Goal: Task Accomplishment & Management: Manage account settings

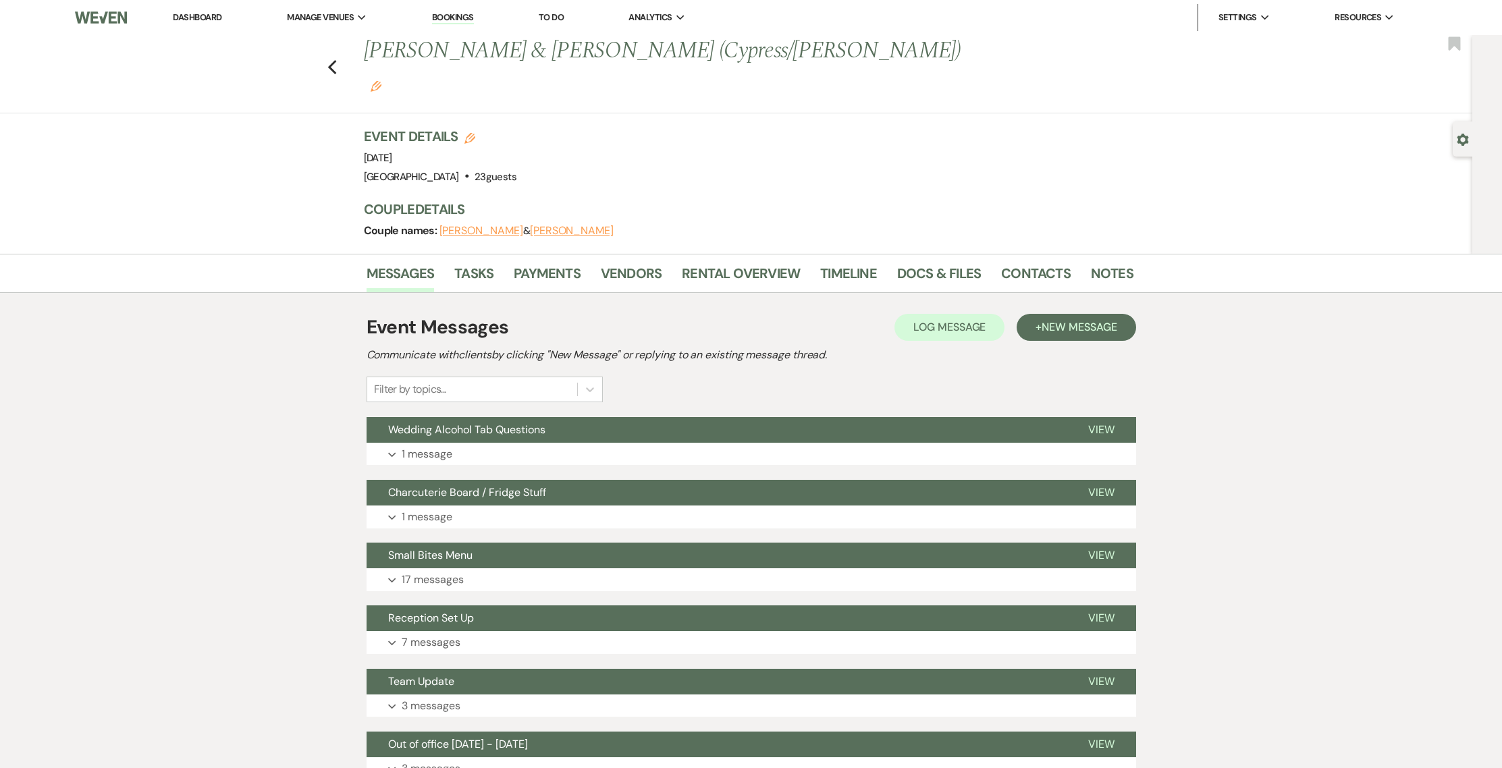
click at [463, 35] on h1 "Katie Kram & Alex Anding (Cypress/Ananda) Edit" at bounding box center [666, 67] width 605 height 64
click at [465, 24] on li "Bookings" at bounding box center [452, 17] width 55 height 27
click at [466, 23] on link "Bookings" at bounding box center [453, 17] width 42 height 13
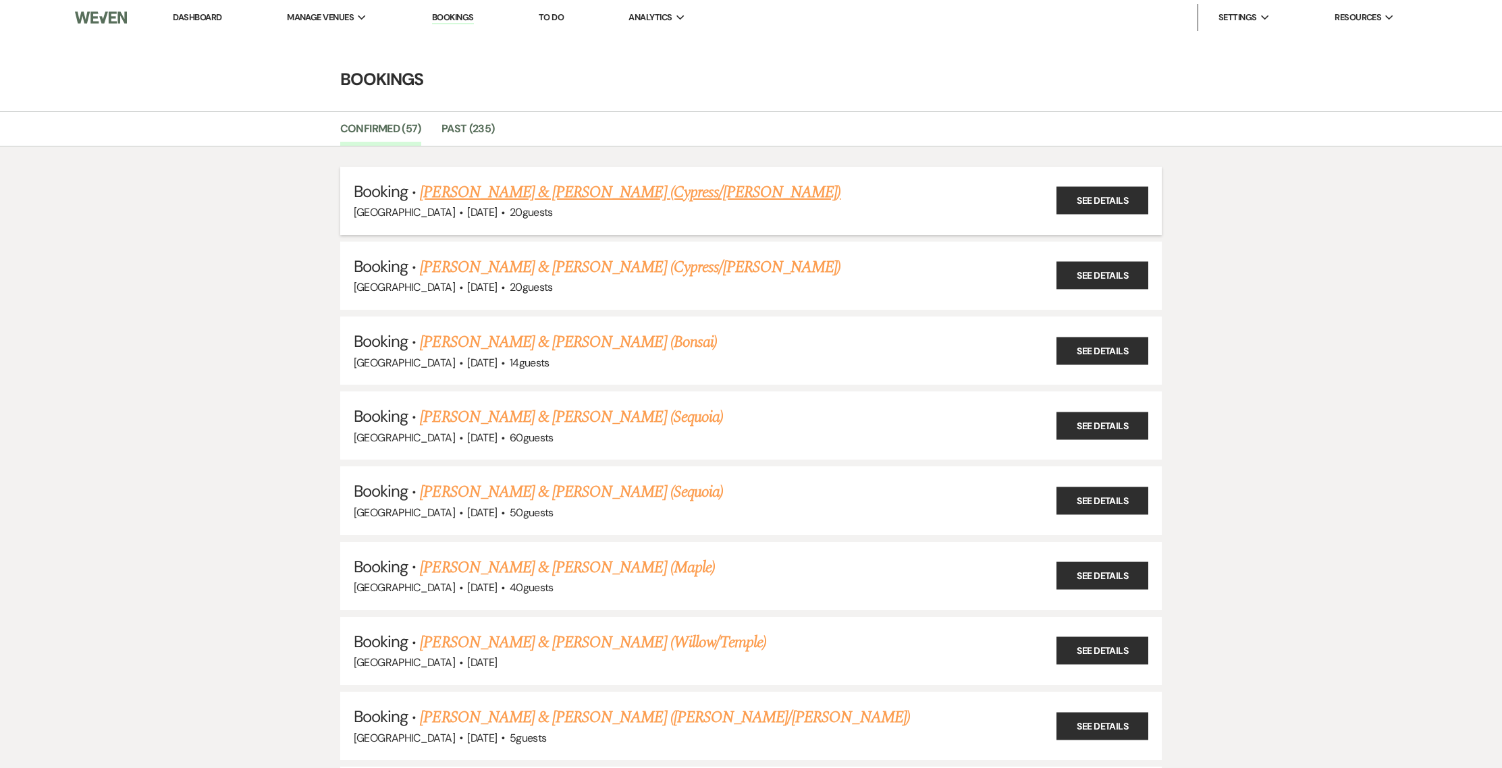
click at [450, 192] on link "[PERSON_NAME] & [PERSON_NAME] (Cypress/[PERSON_NAME])" at bounding box center [630, 192] width 420 height 24
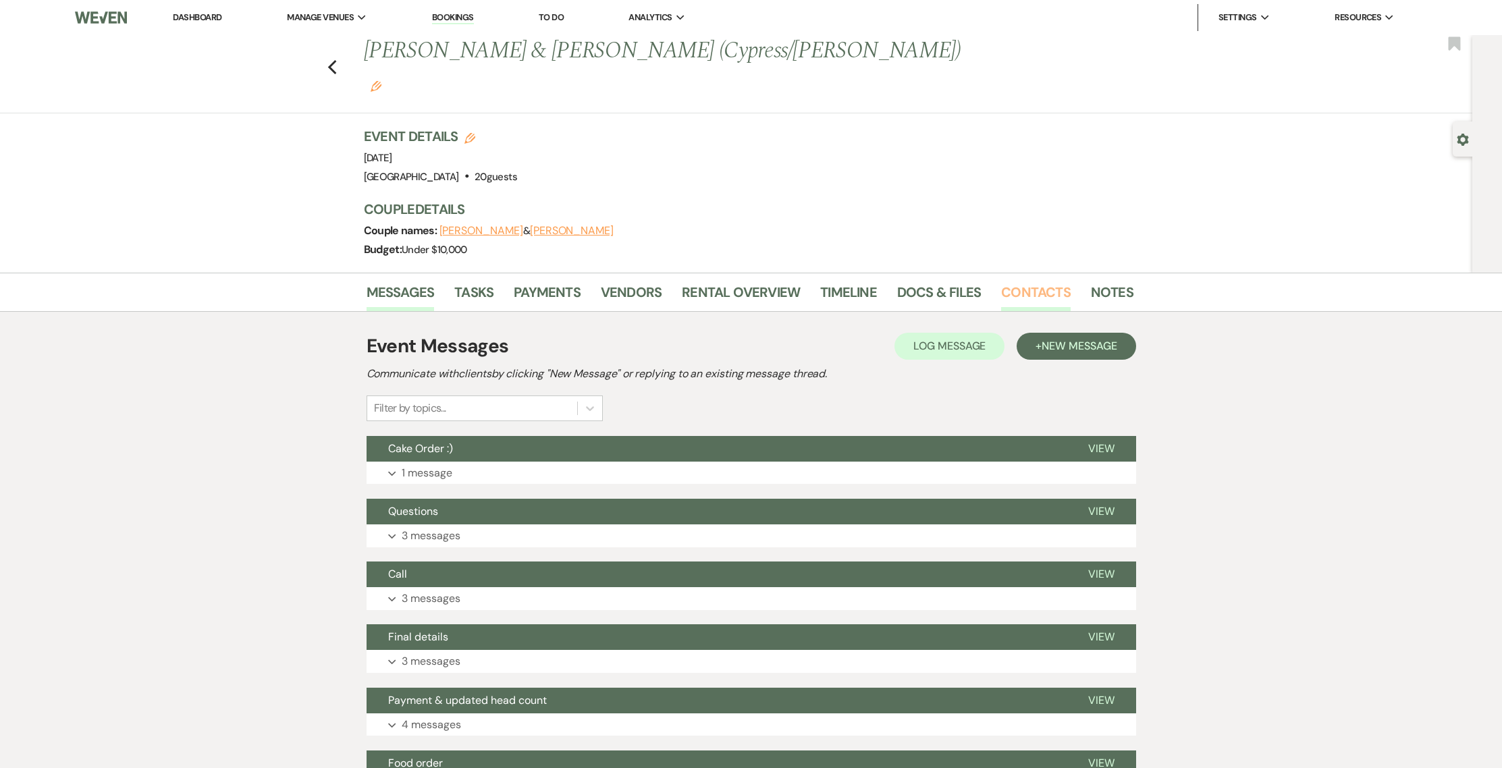
click at [1022, 281] on link "Contacts" at bounding box center [1036, 296] width 70 height 30
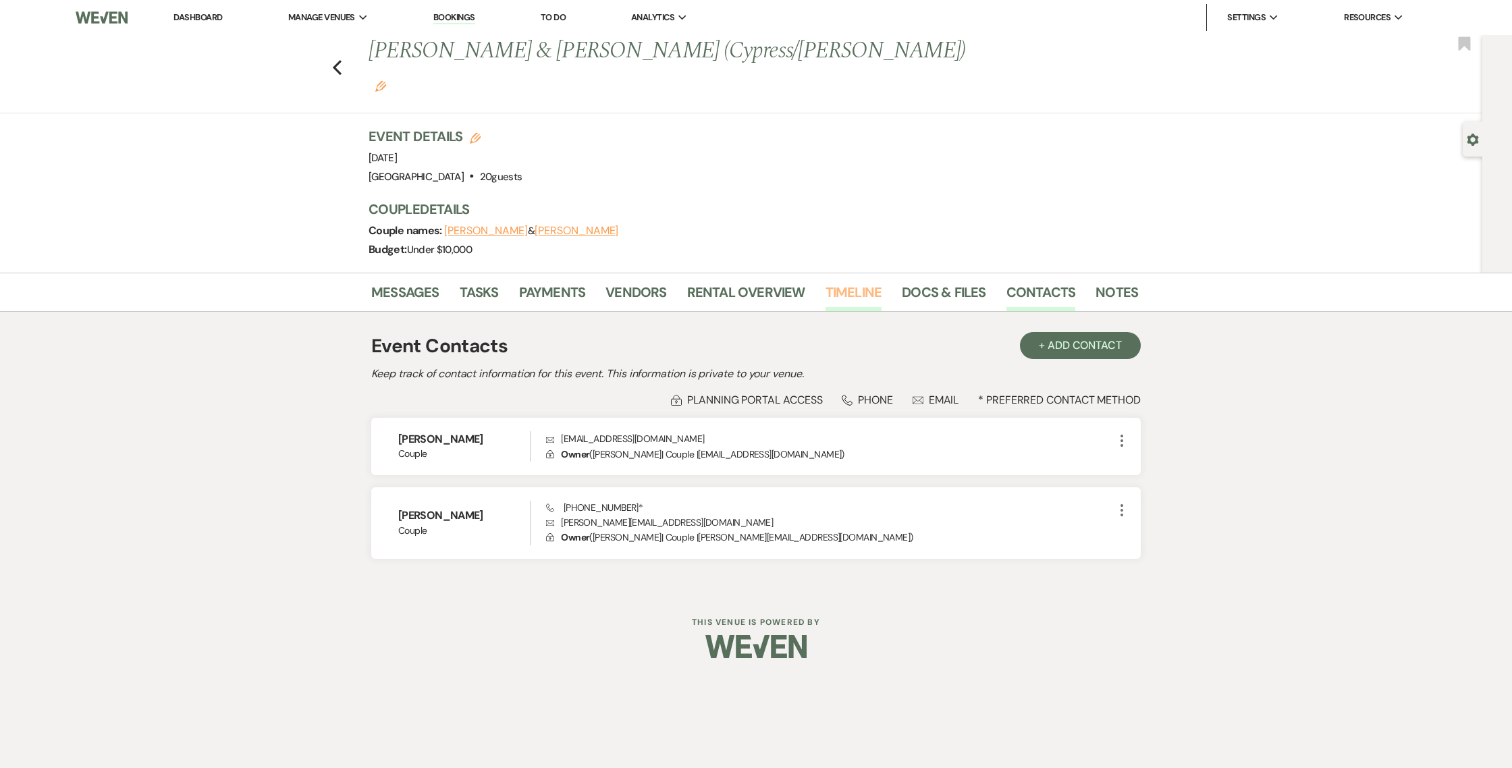
click at [867, 281] on link "Timeline" at bounding box center [853, 296] width 57 height 30
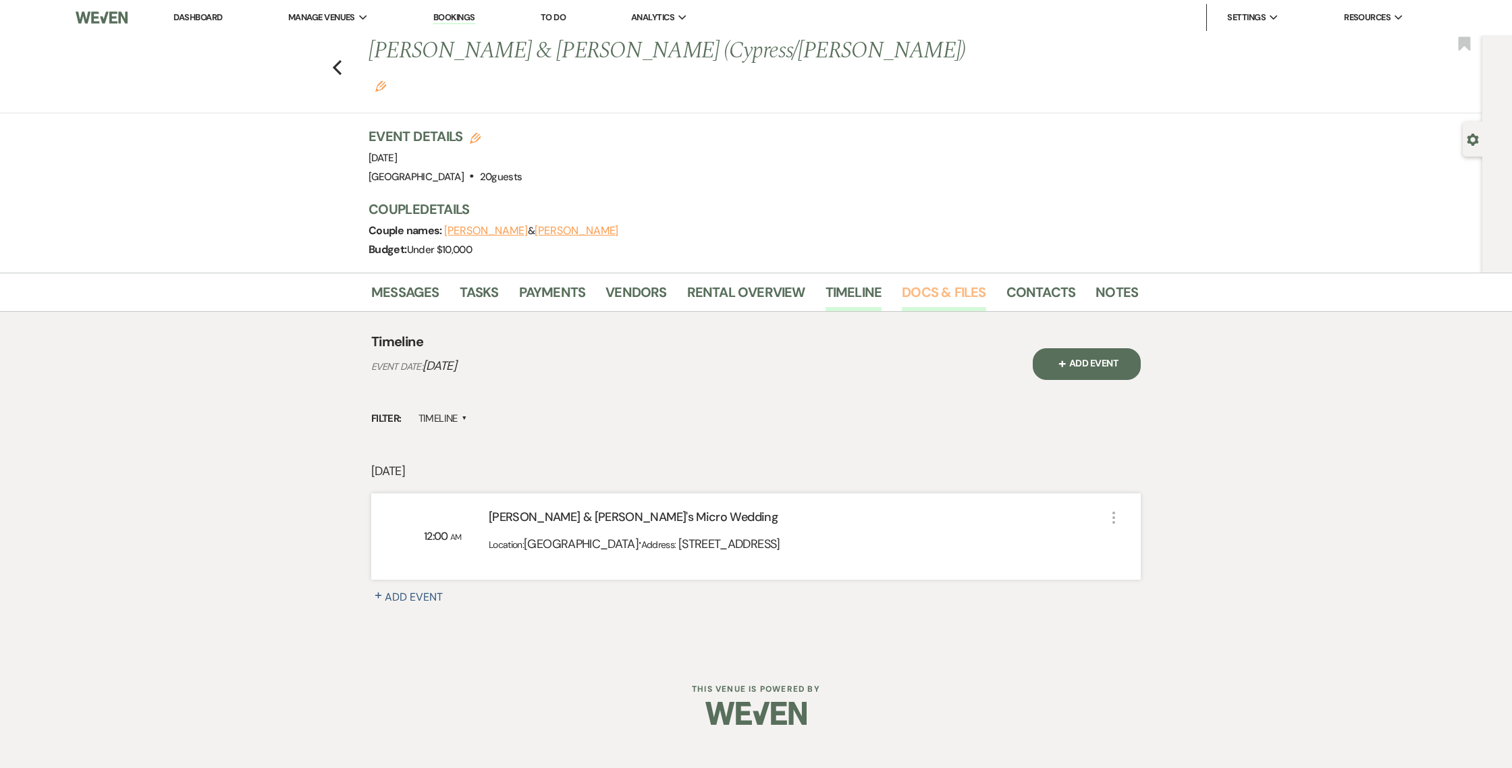
click at [914, 281] on link "Docs & Files" at bounding box center [944, 296] width 84 height 30
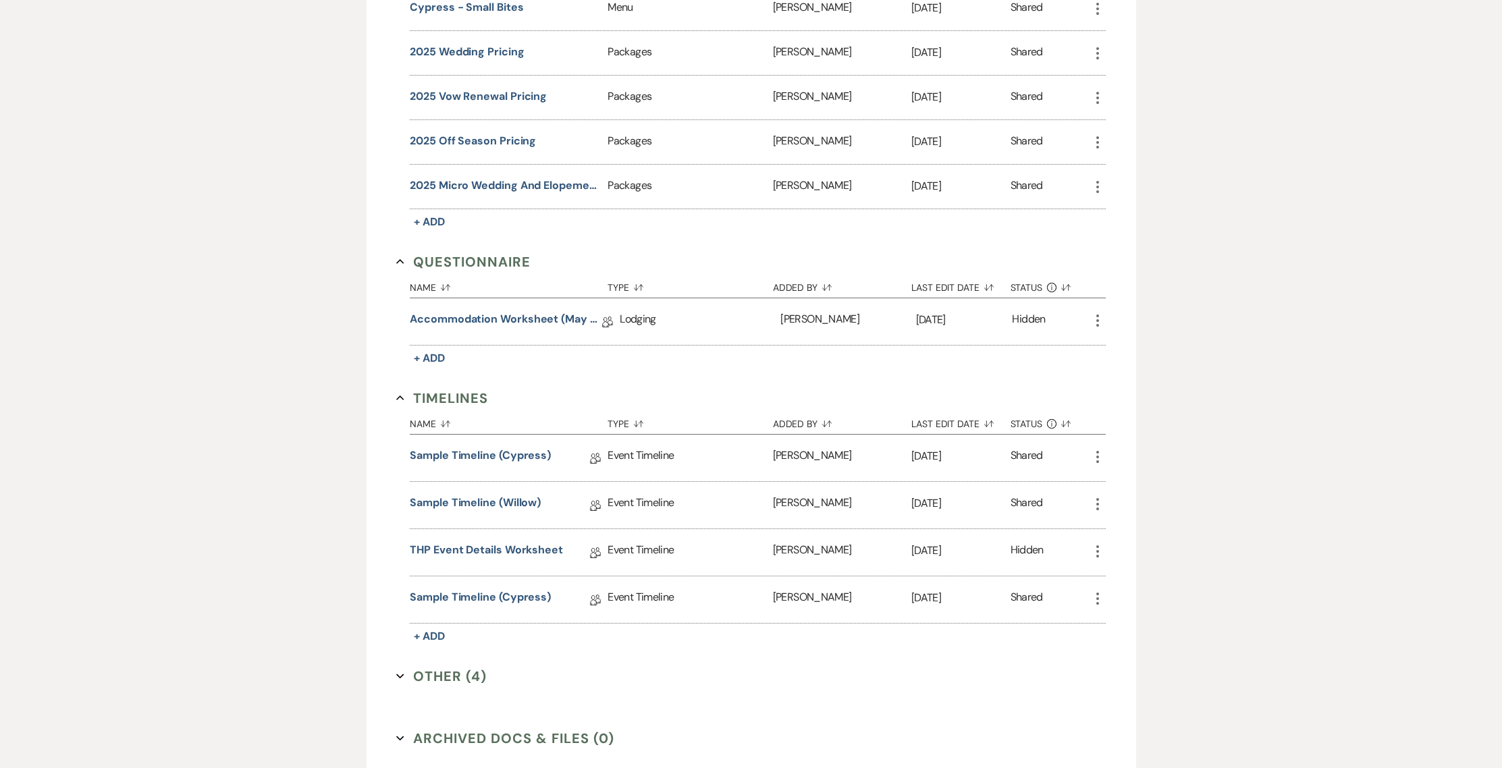
scroll to position [1235, 0]
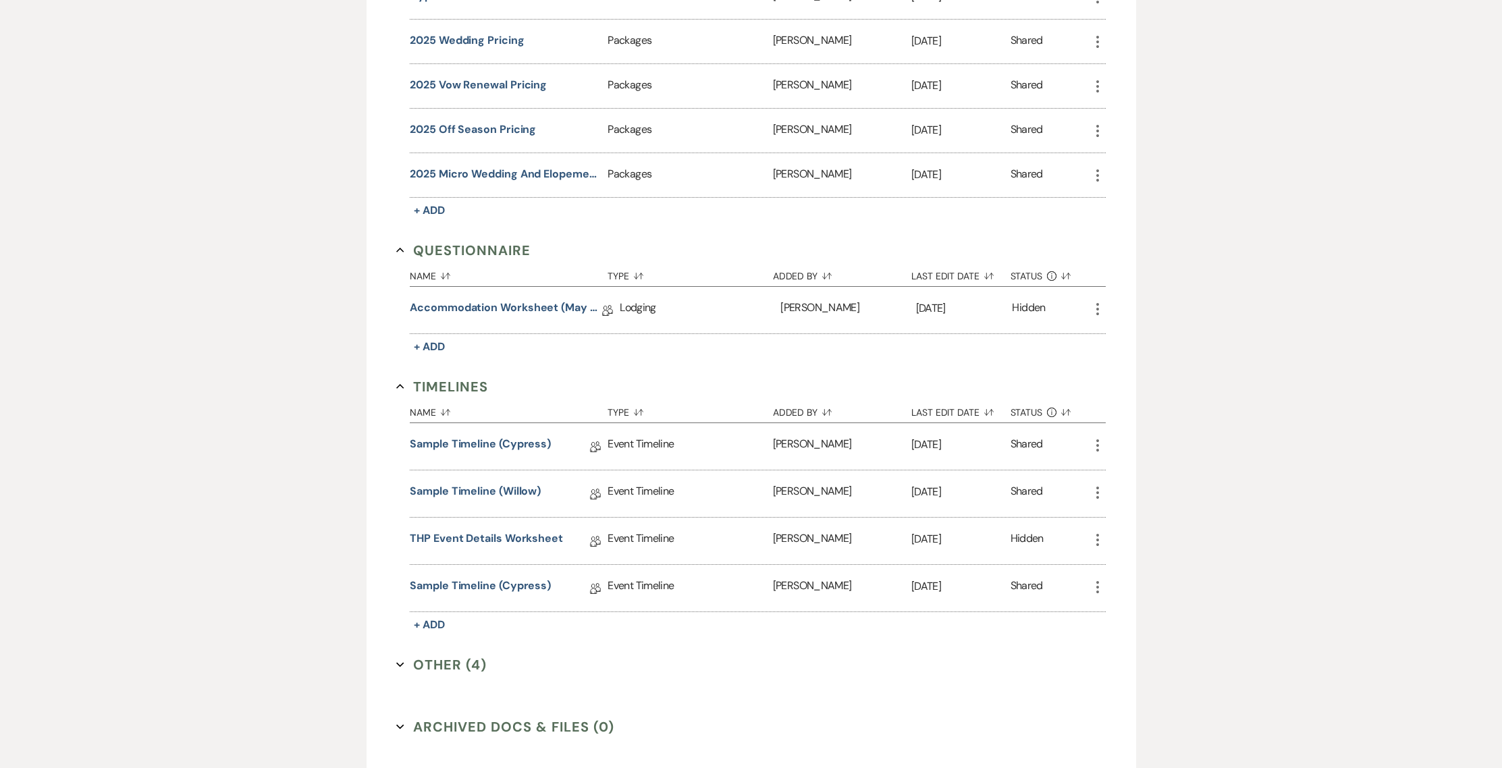
click at [451, 655] on button "Other (4) Expand" at bounding box center [441, 665] width 90 height 20
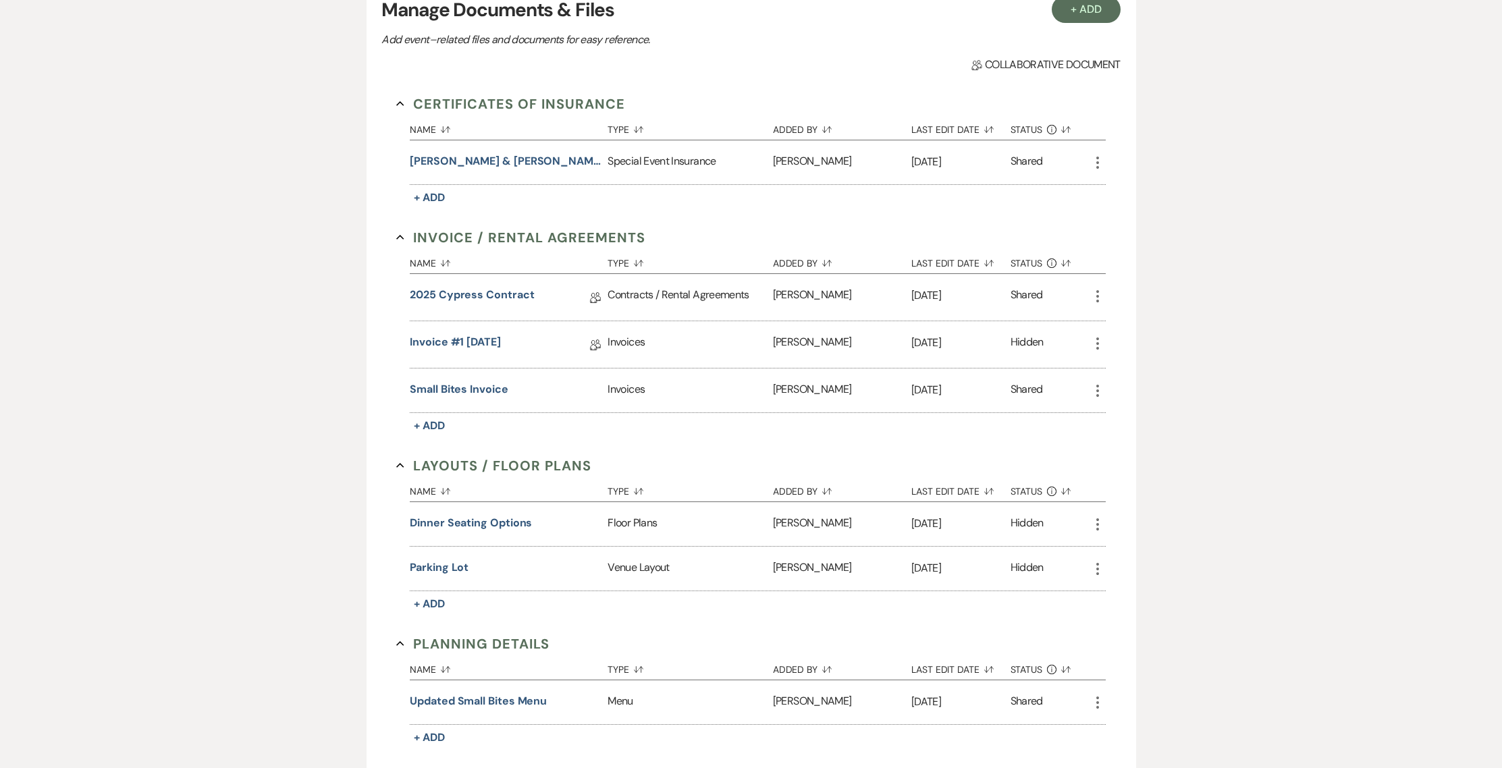
scroll to position [0, 0]
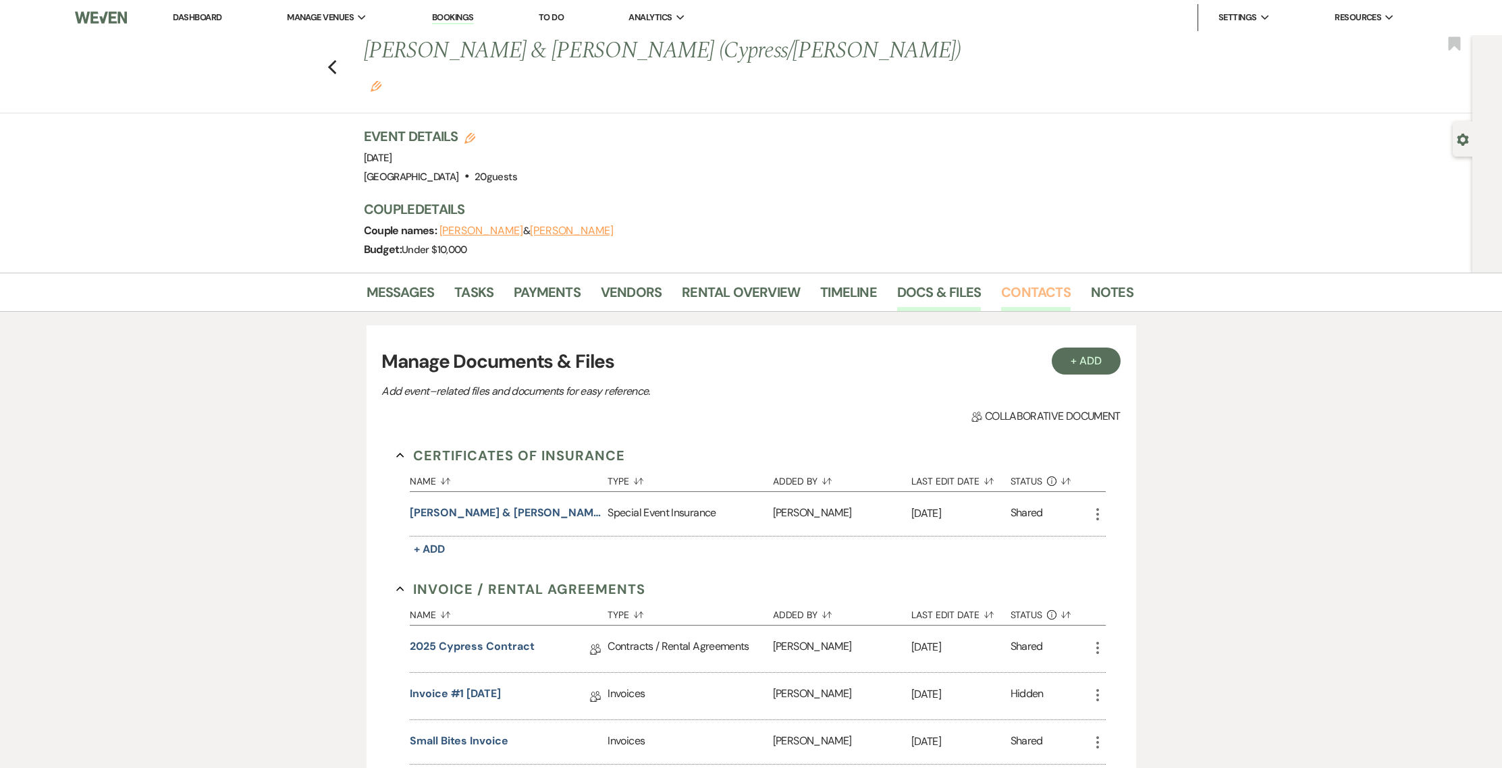
click at [1045, 281] on link "Contacts" at bounding box center [1036, 296] width 70 height 30
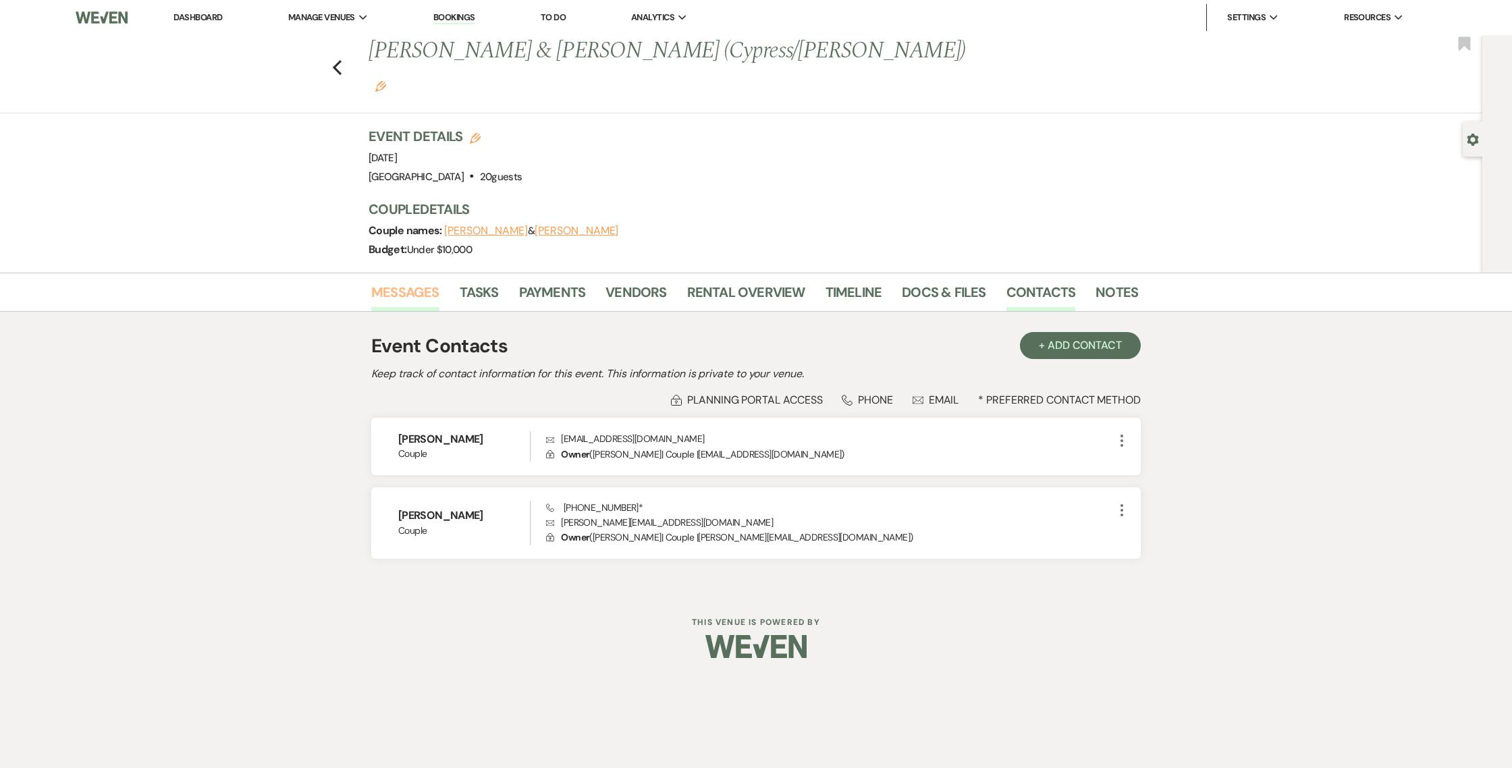
click at [393, 281] on link "Messages" at bounding box center [405, 296] width 68 height 30
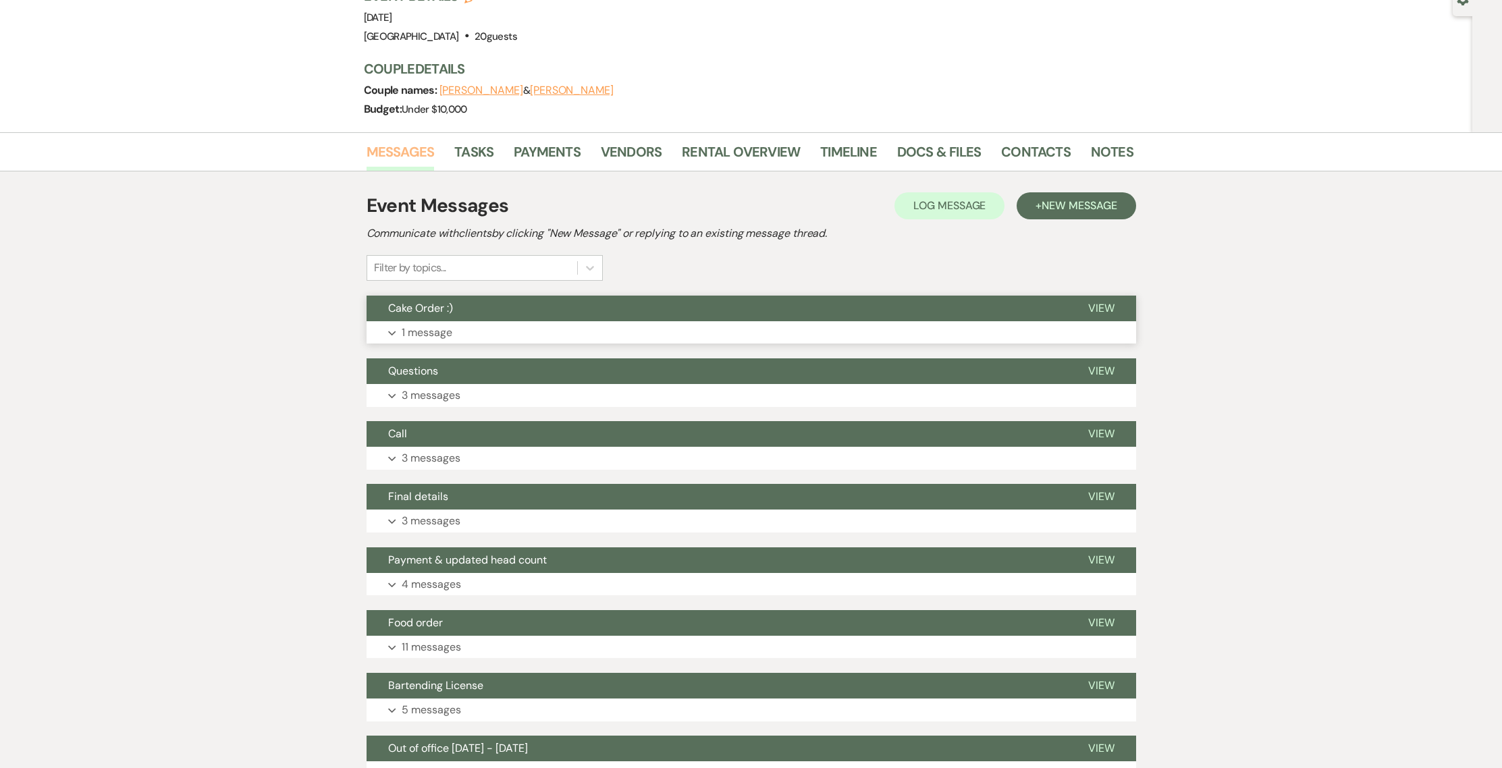
scroll to position [244, 0]
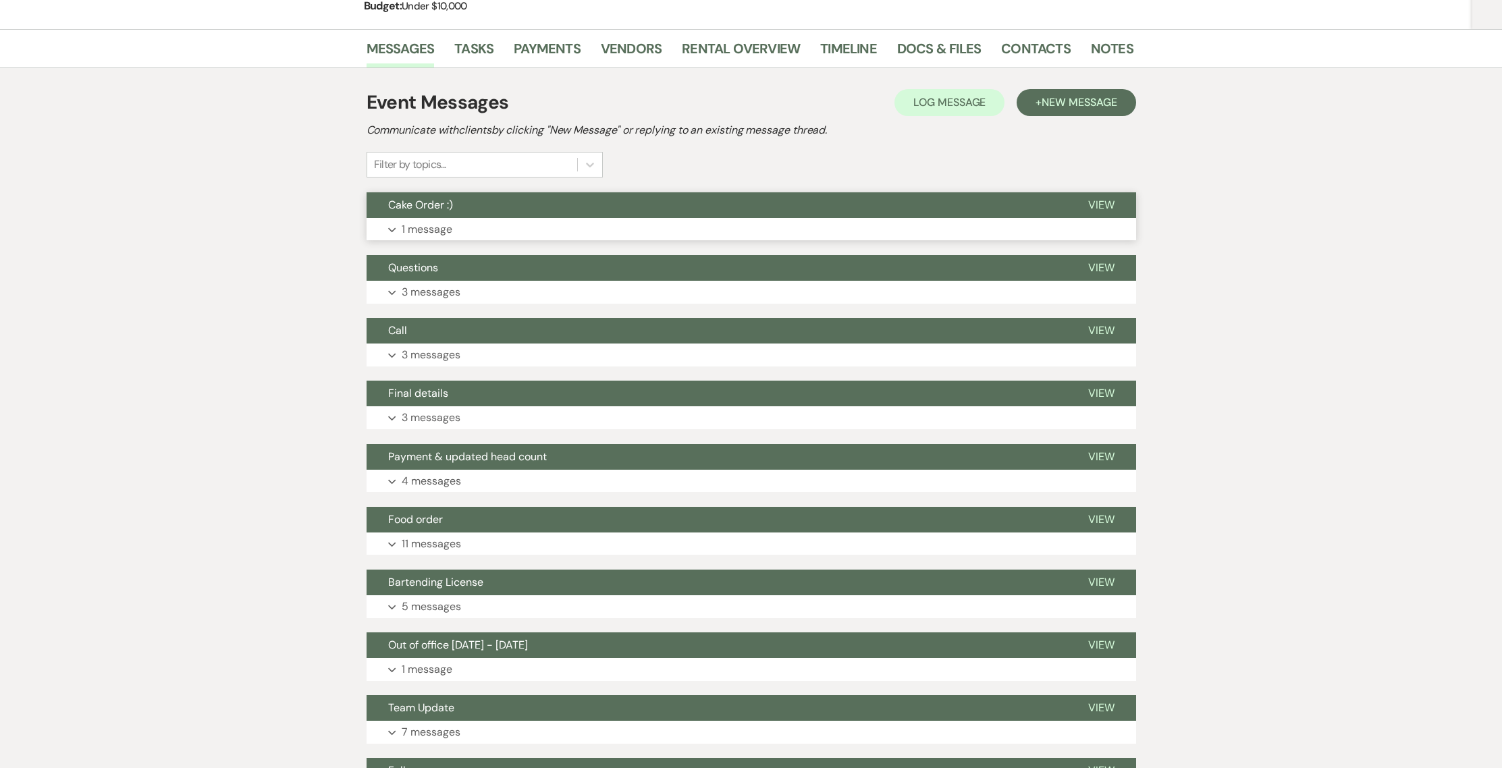
click at [409, 192] on button "Cake Order :)" at bounding box center [716, 205] width 700 height 26
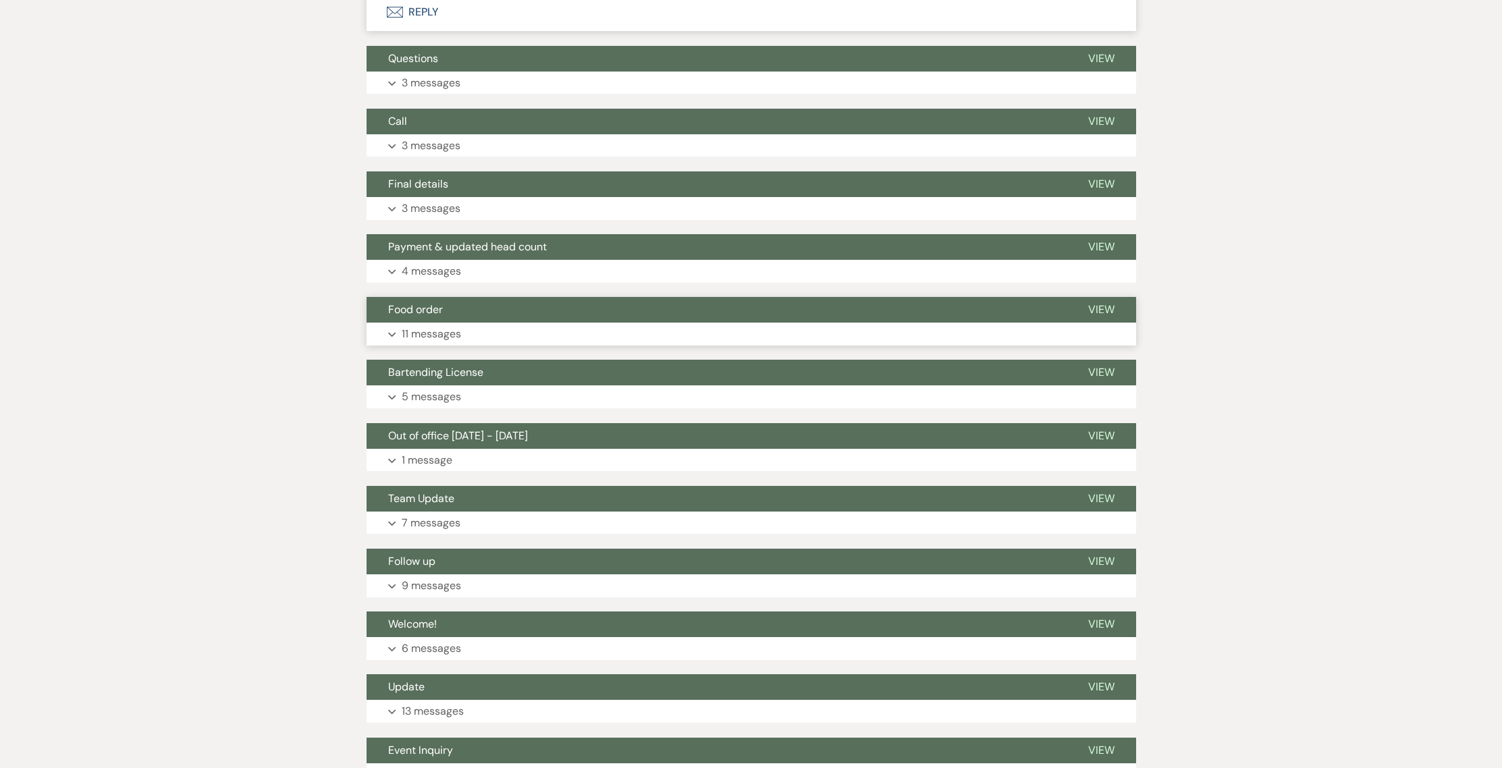
scroll to position [651, 0]
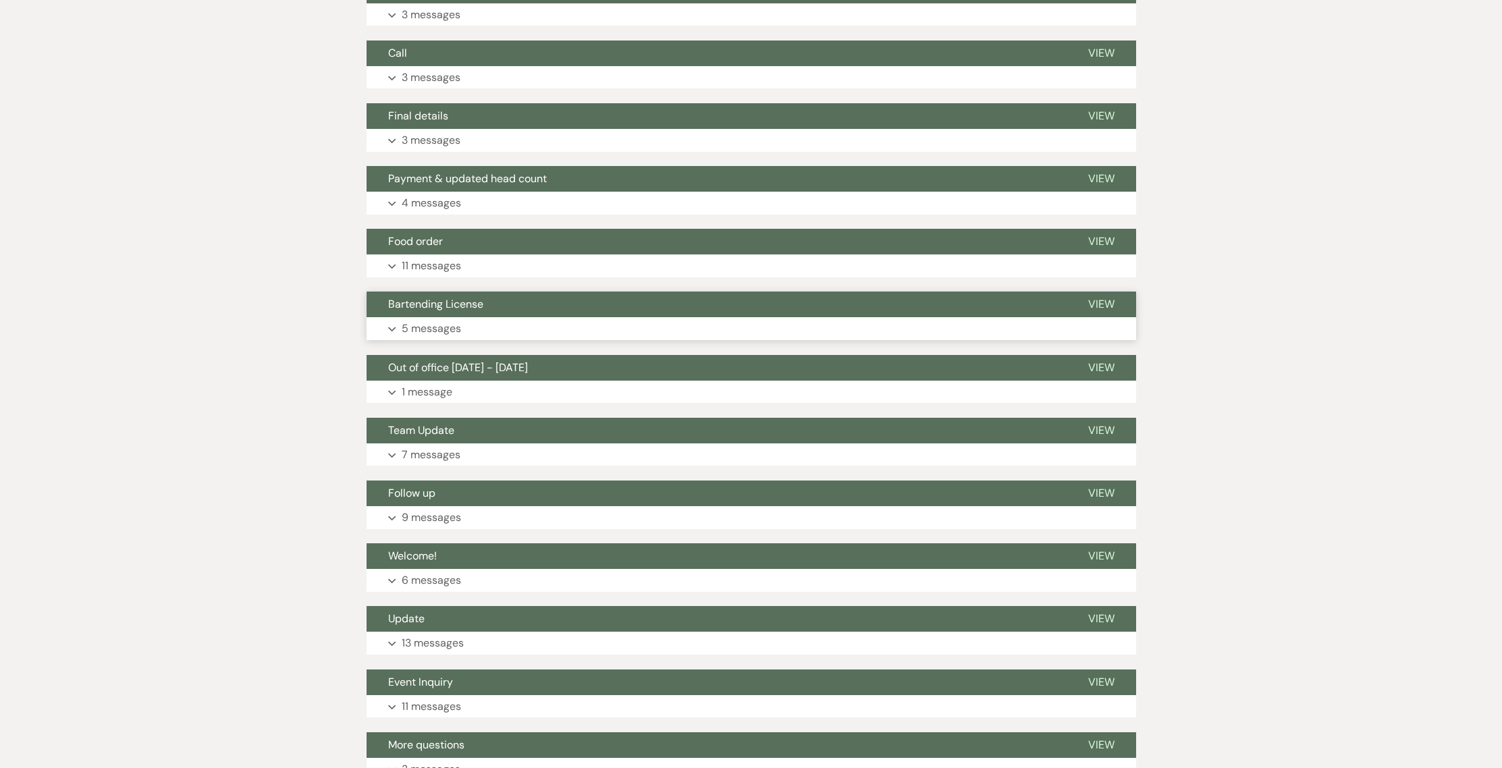
click at [427, 320] on p "5 messages" at bounding box center [431, 329] width 59 height 18
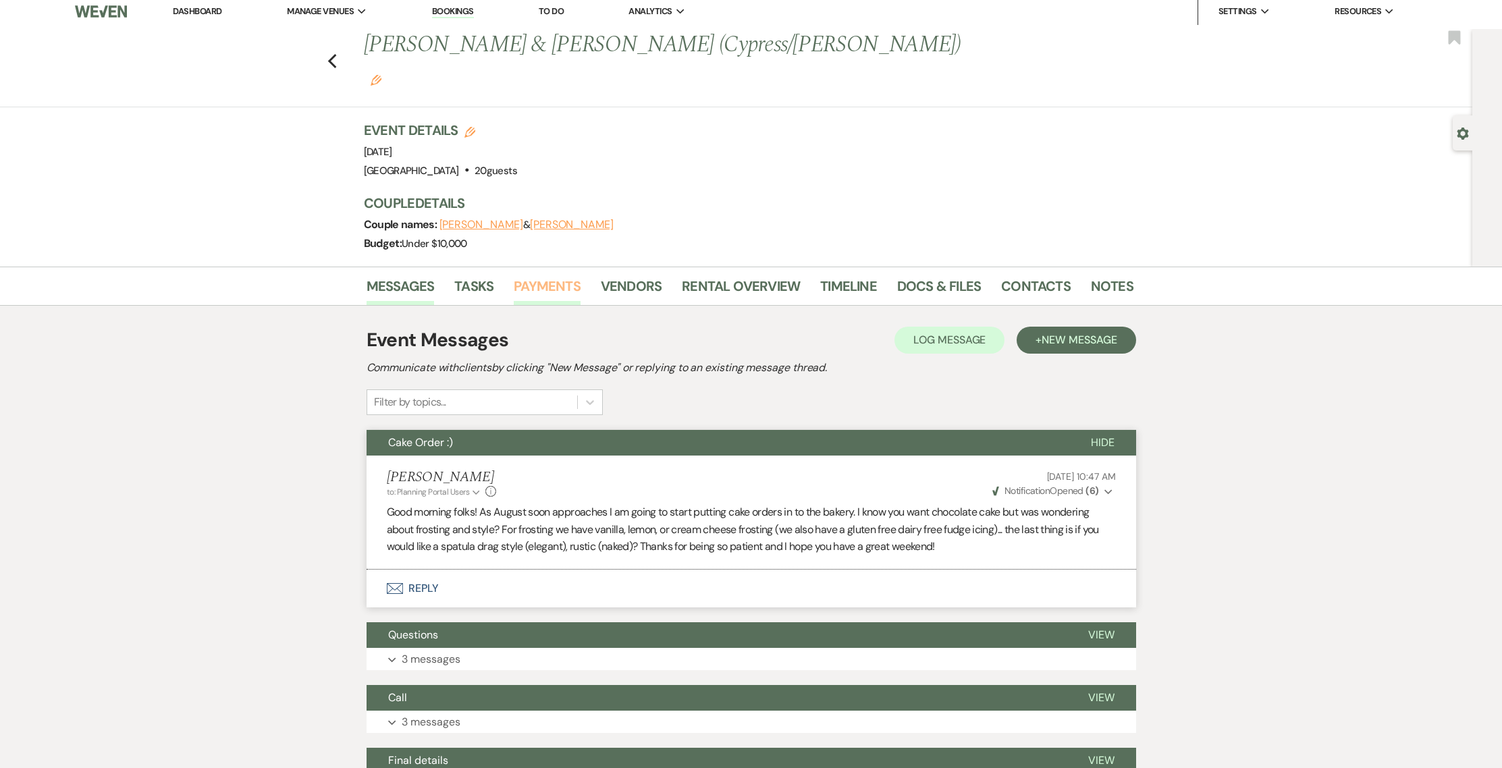
scroll to position [18, 0]
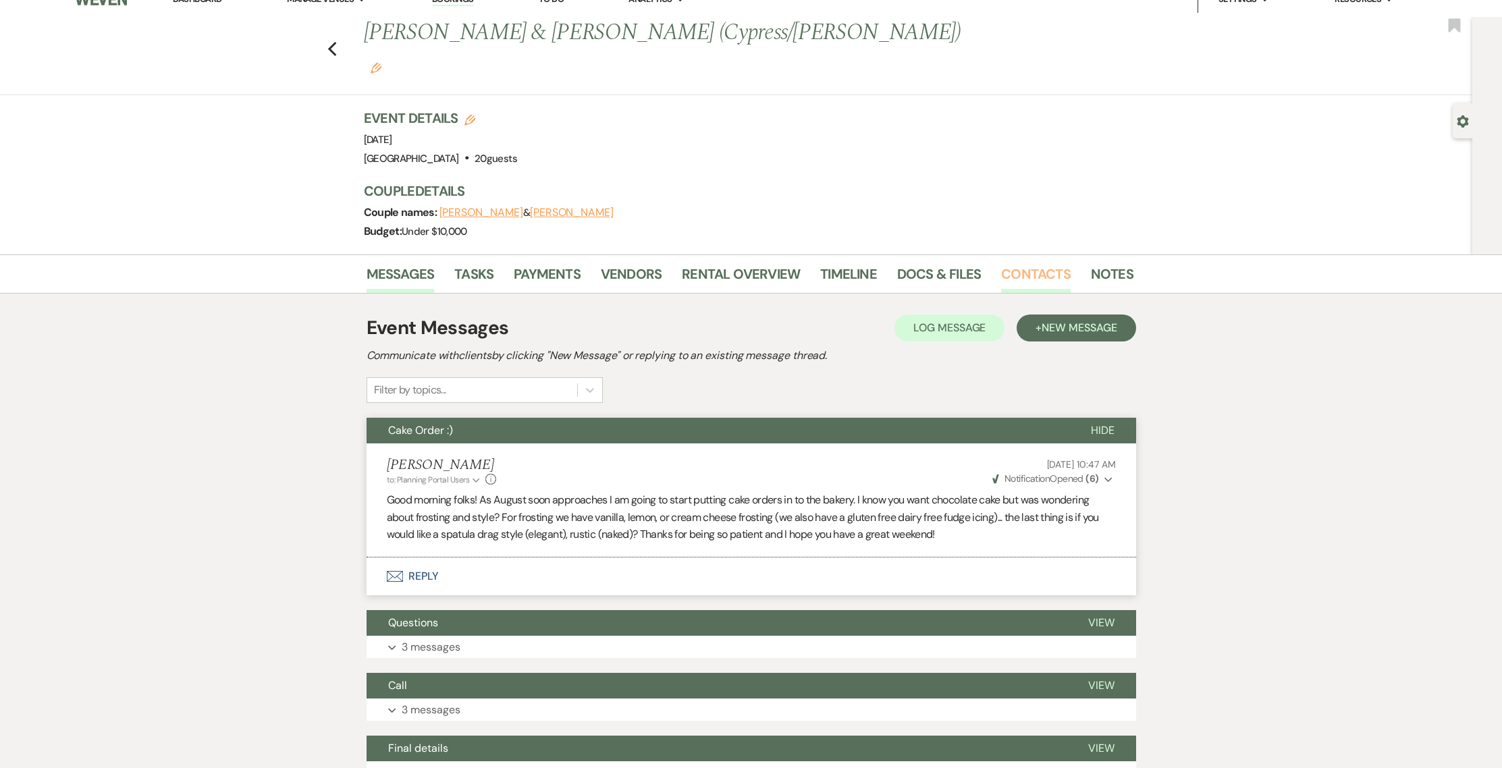
click at [1015, 263] on link "Contacts" at bounding box center [1036, 278] width 70 height 30
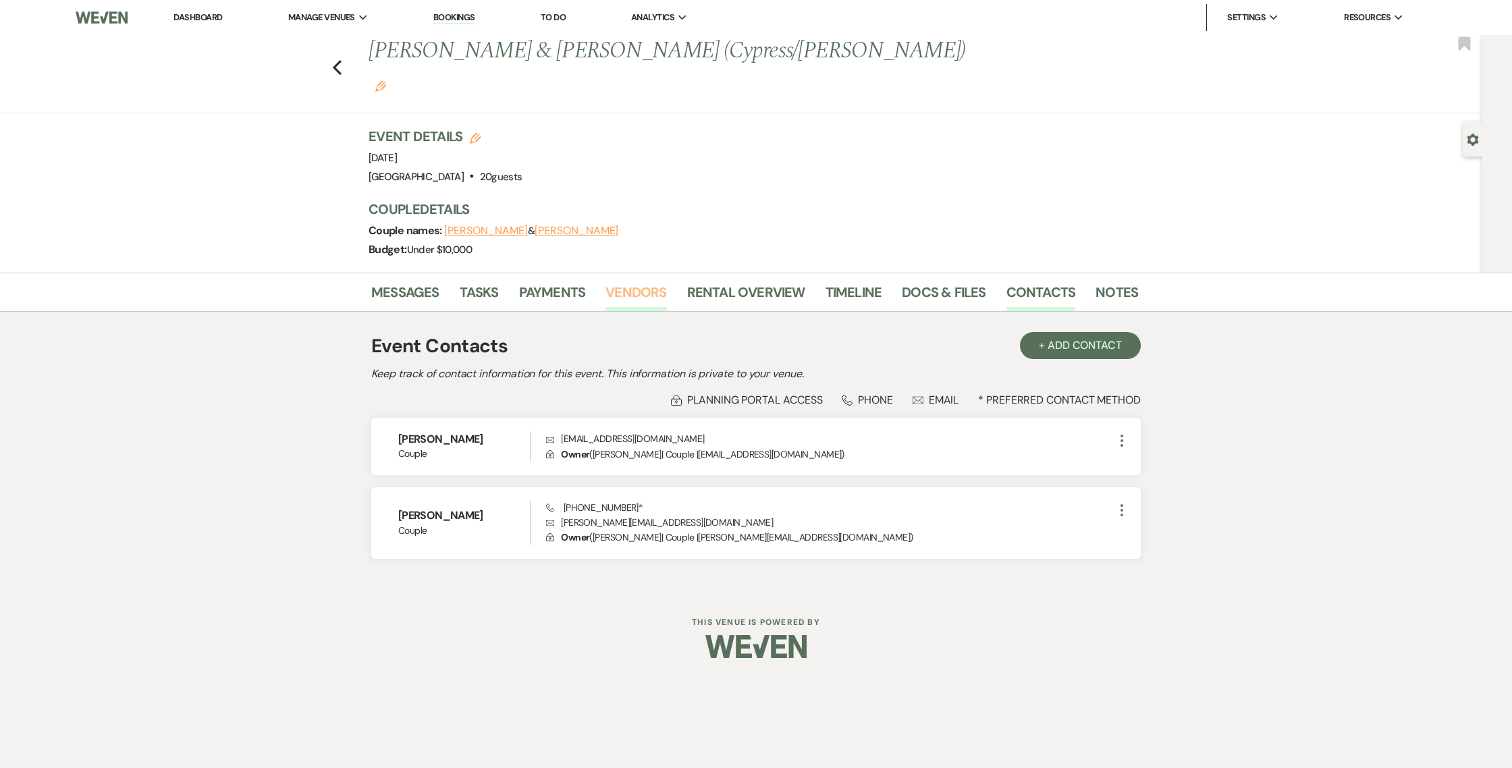
click at [647, 281] on link "Vendors" at bounding box center [635, 296] width 61 height 30
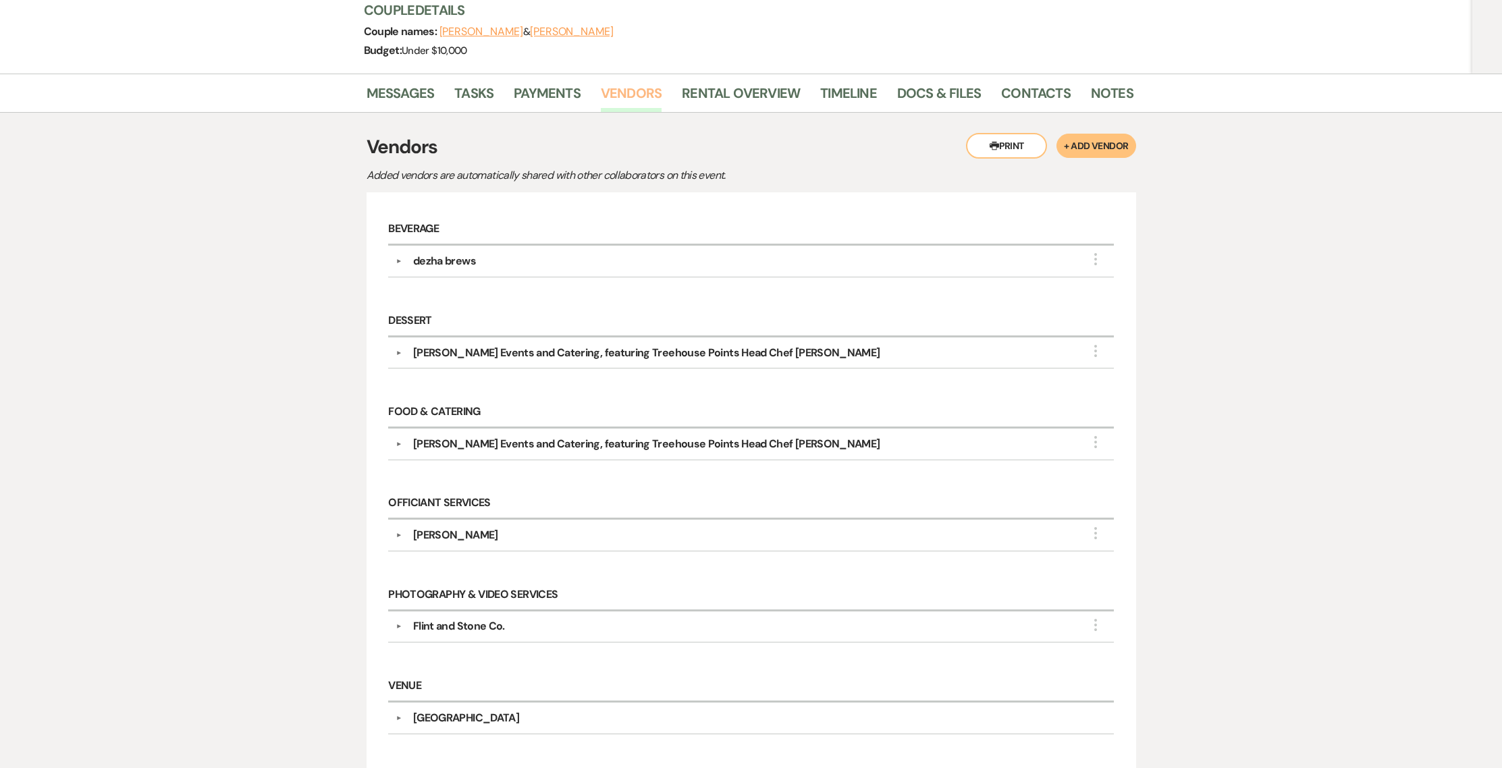
scroll to position [85, 0]
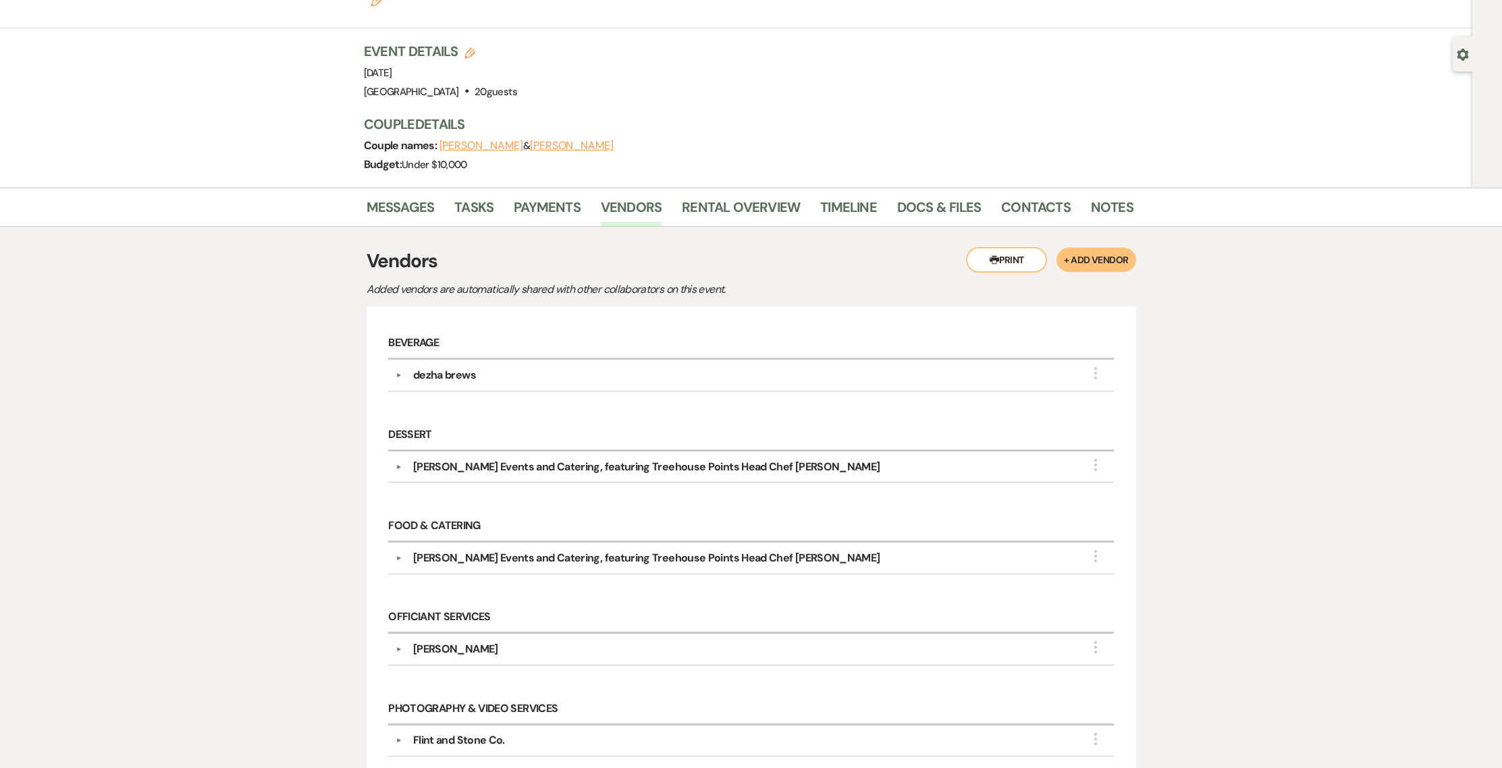
click at [454, 360] on div "▼ dezha brews More Company Contact Information: Phone (509) 608-7605 Compass na…" at bounding box center [750, 375] width 725 height 31
click at [454, 367] on div "dezha brews" at bounding box center [444, 375] width 63 height 16
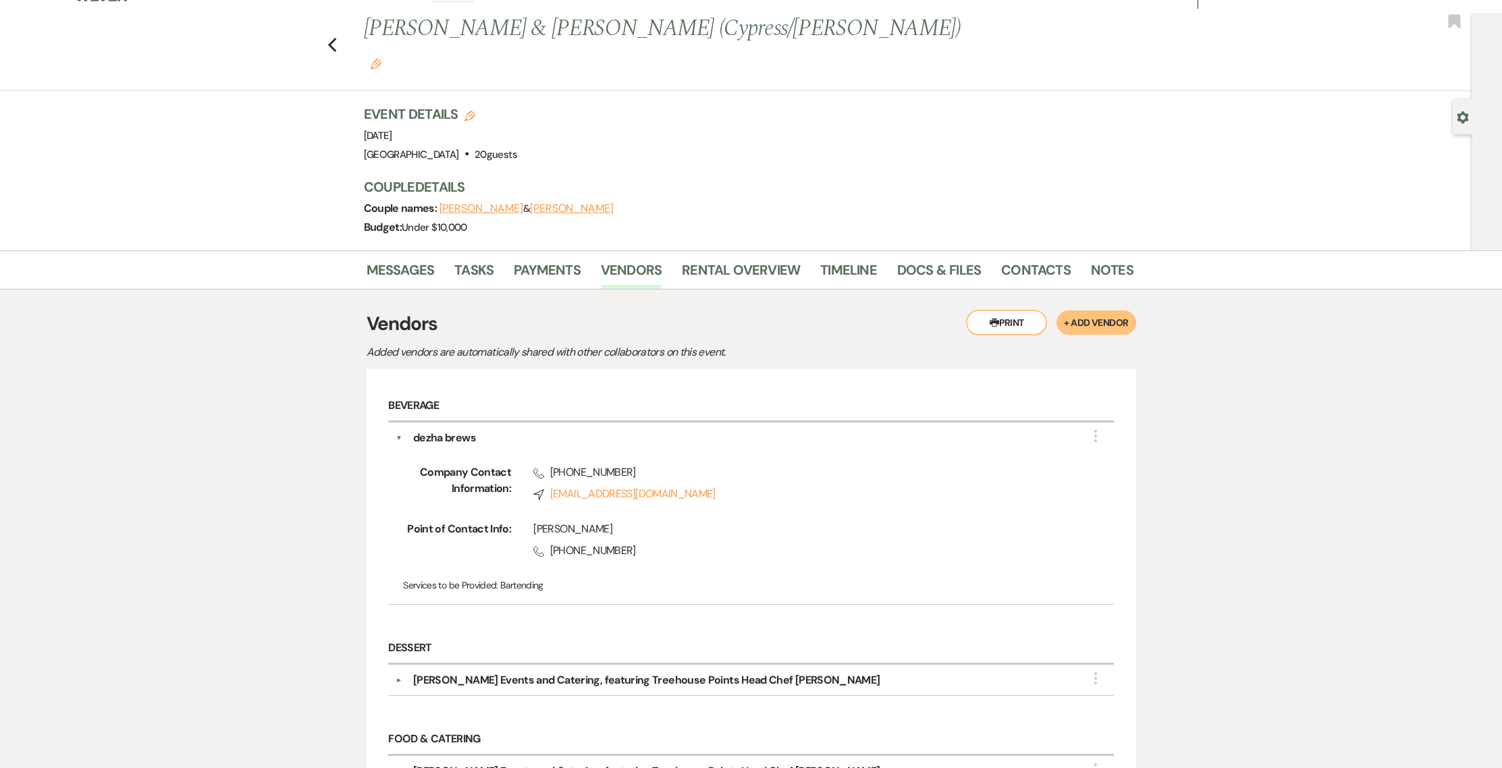
scroll to position [0, 0]
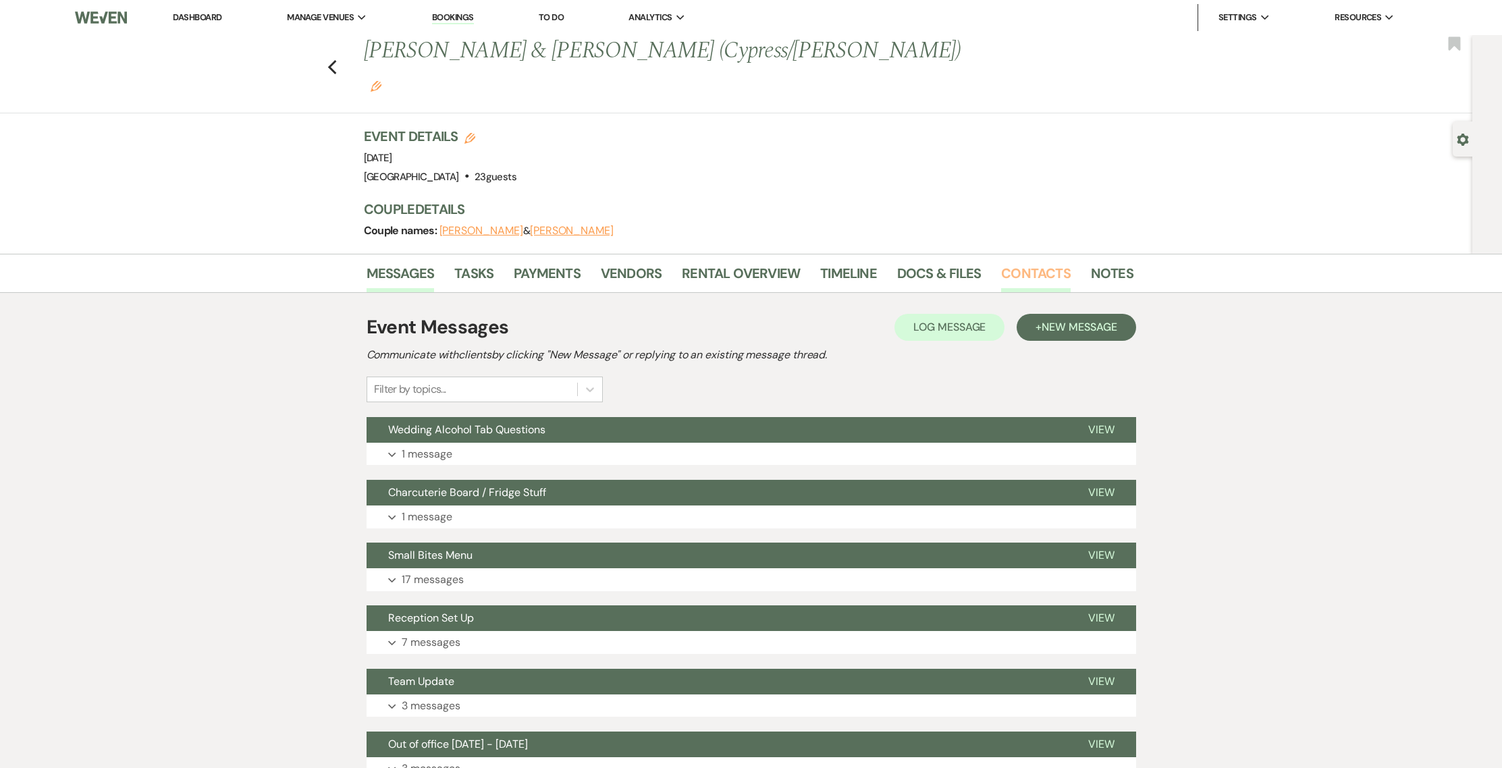
click at [1022, 263] on link "Contacts" at bounding box center [1036, 278] width 70 height 30
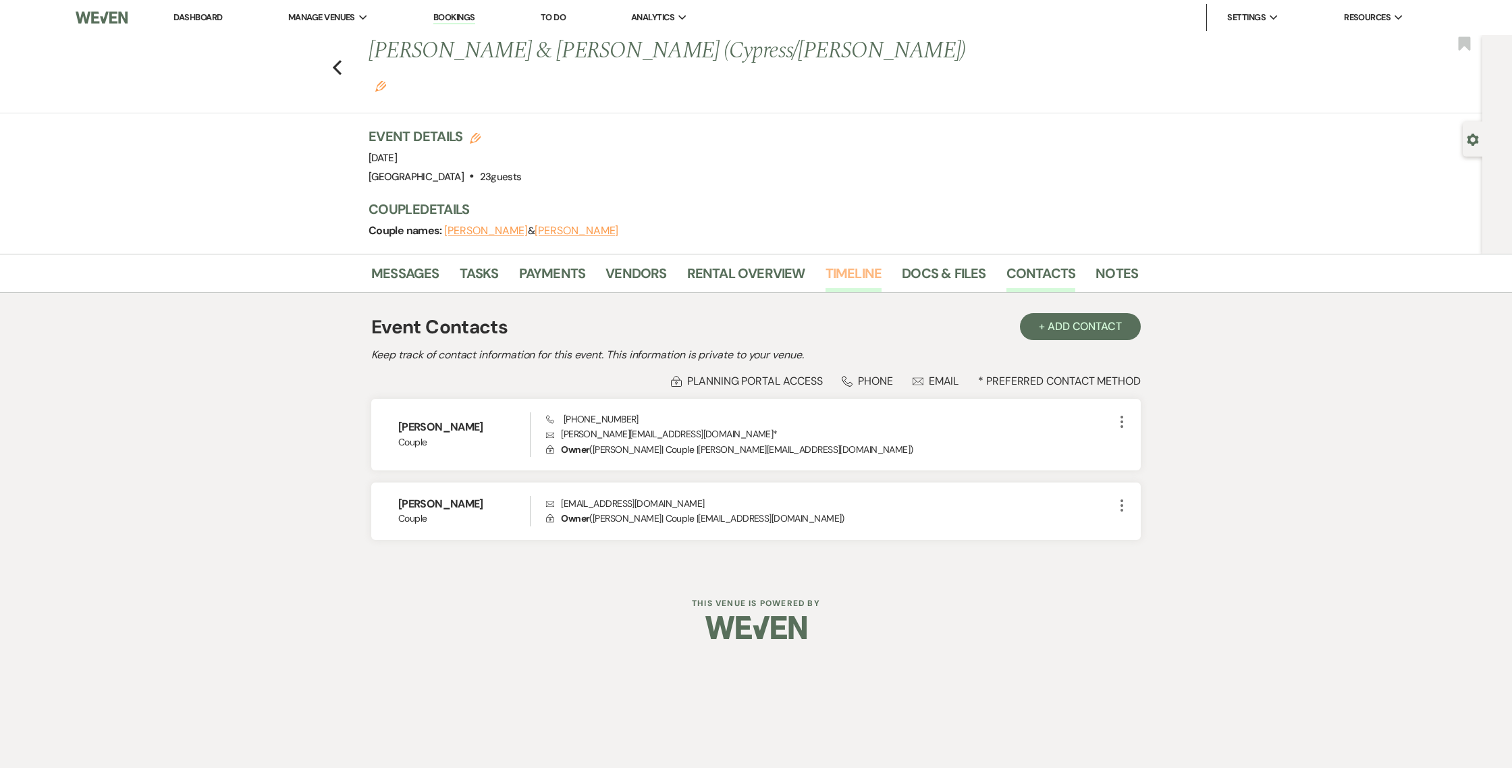
click at [848, 263] on link "Timeline" at bounding box center [853, 278] width 57 height 30
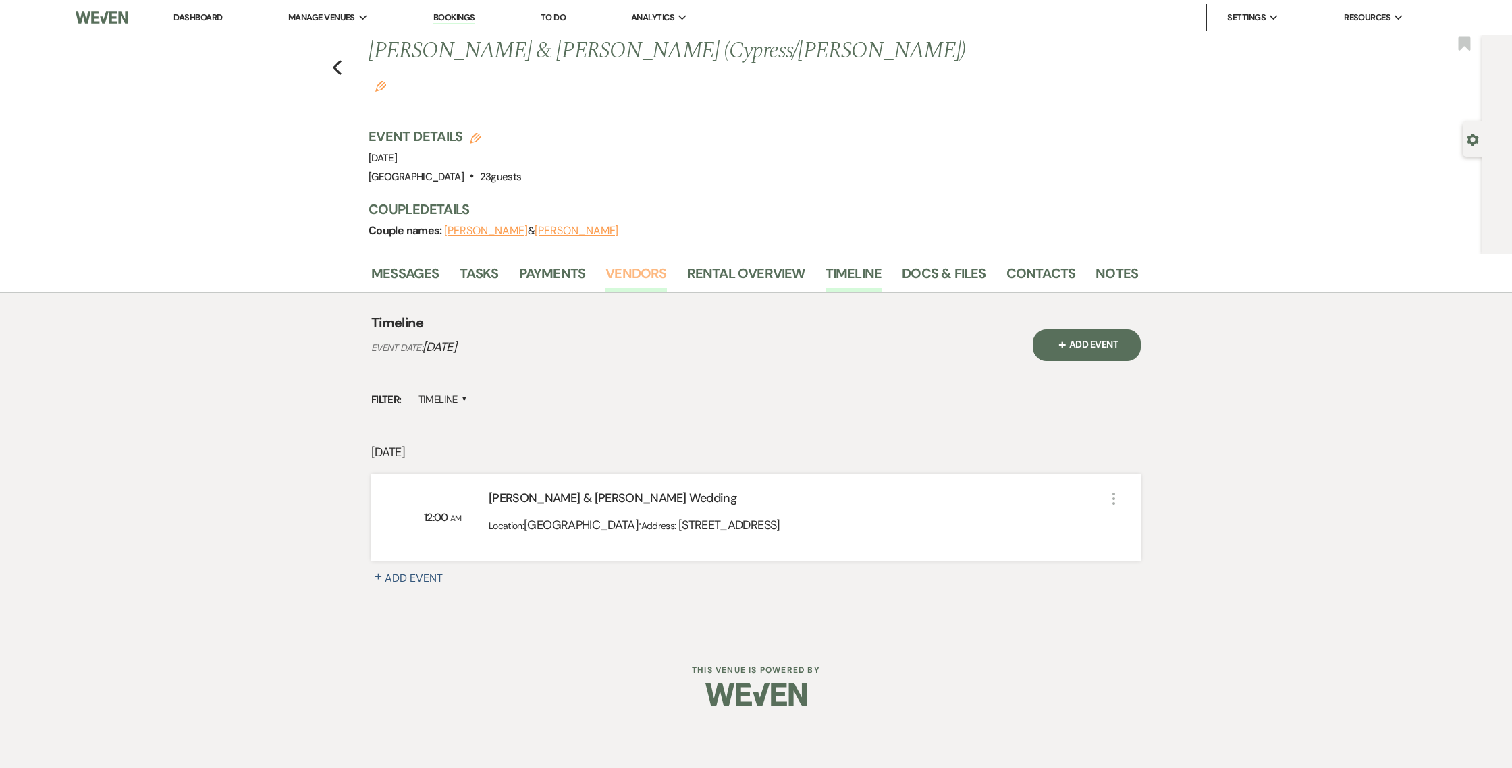
click at [650, 263] on link "Vendors" at bounding box center [635, 278] width 61 height 30
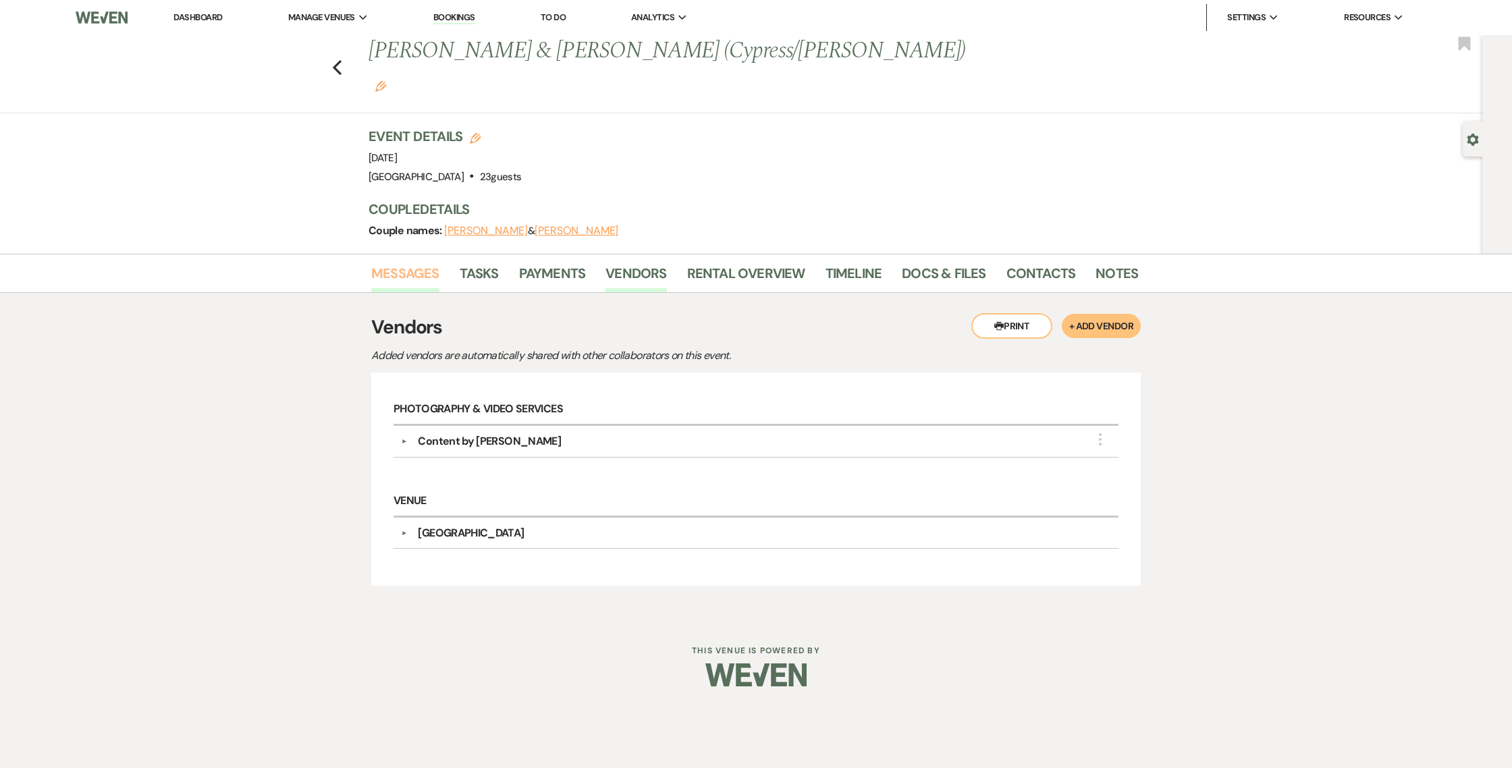
click at [429, 263] on link "Messages" at bounding box center [405, 278] width 68 height 30
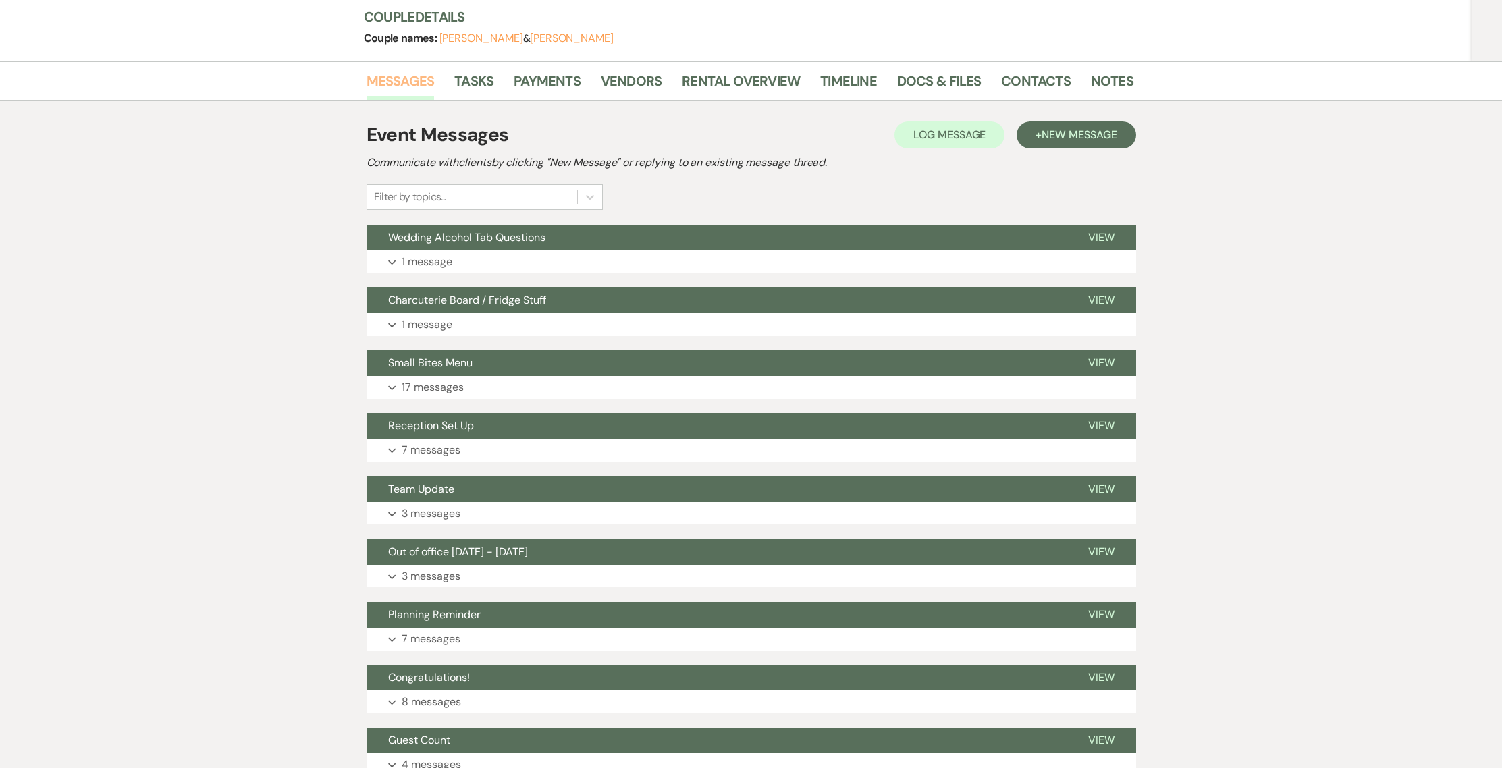
scroll to position [147, 0]
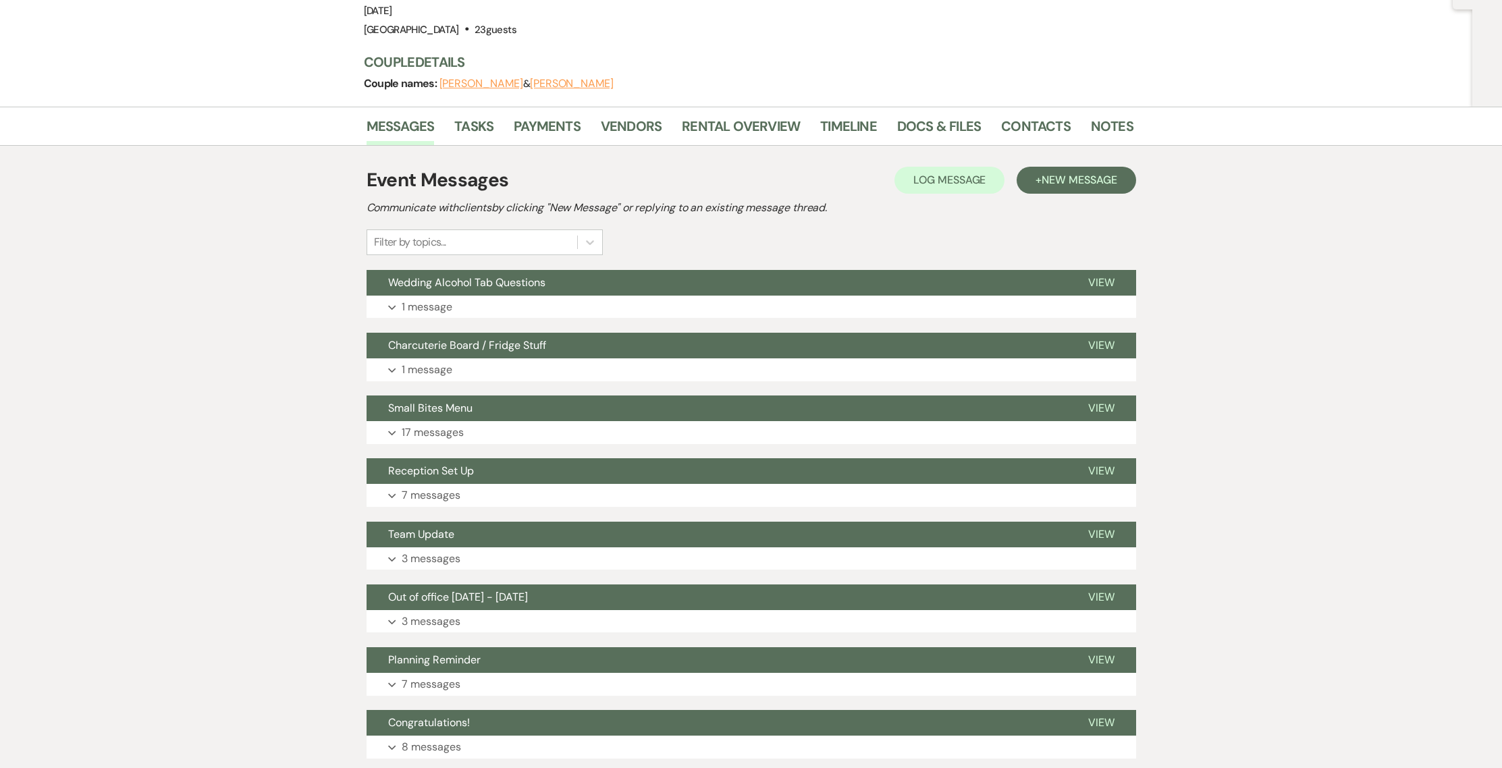
click at [665, 113] on li "Vendors" at bounding box center [641, 129] width 81 height 32
click at [657, 115] on link "Vendors" at bounding box center [631, 130] width 61 height 30
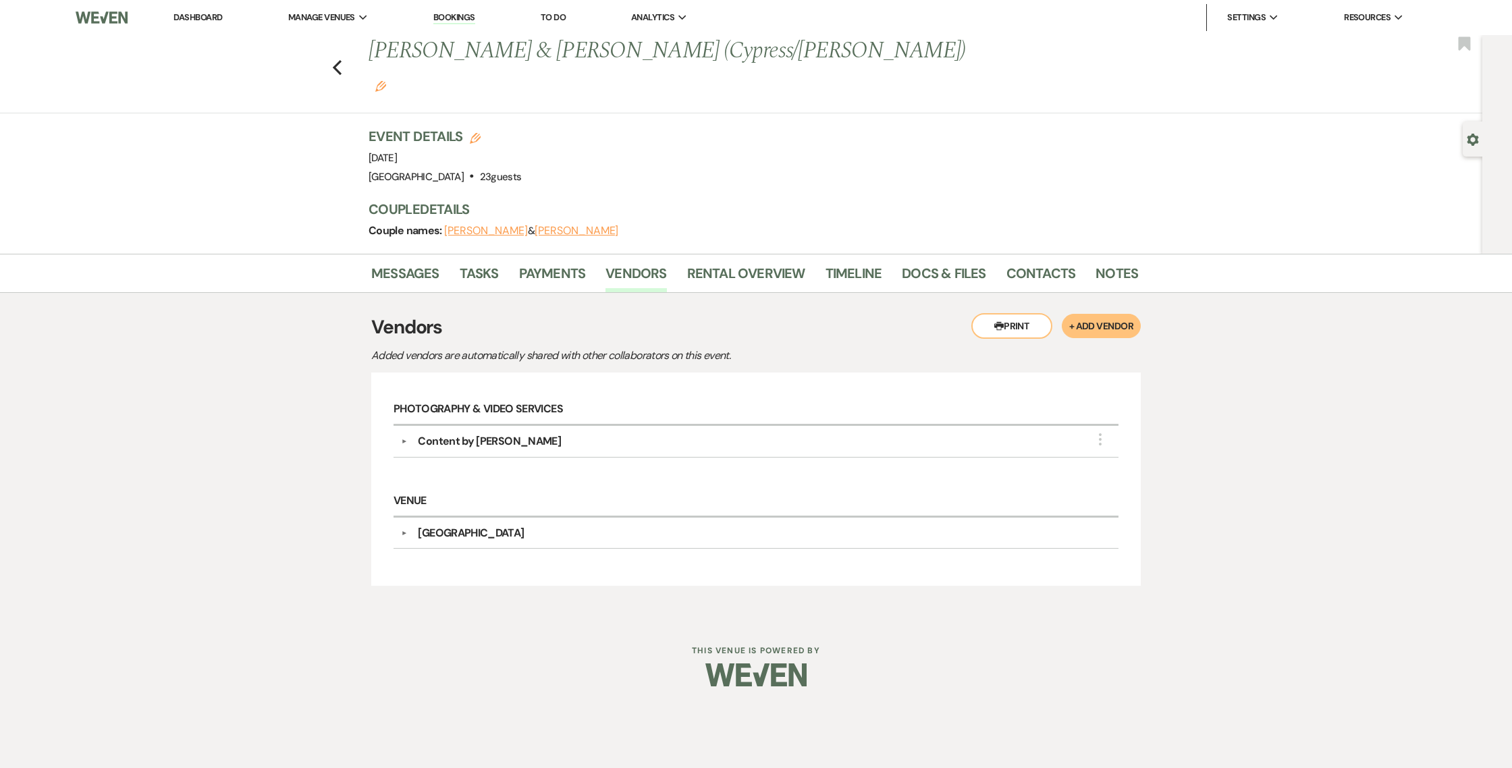
click at [480, 433] on div "Content by [PERSON_NAME]" at bounding box center [489, 441] width 143 height 16
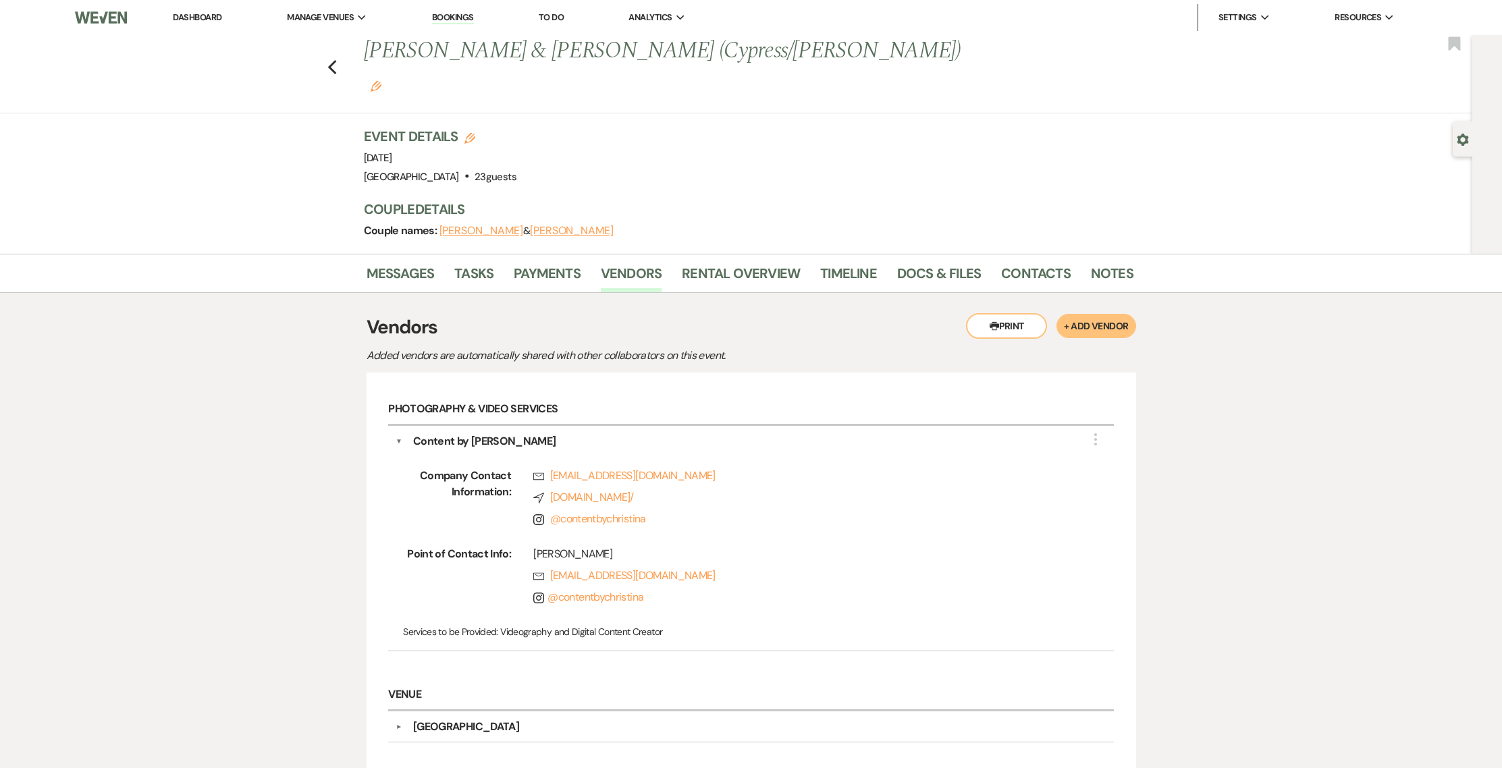
click at [447, 11] on li "Bookings" at bounding box center [452, 17] width 55 height 27
click at [451, 21] on link "Bookings" at bounding box center [453, 17] width 42 height 13
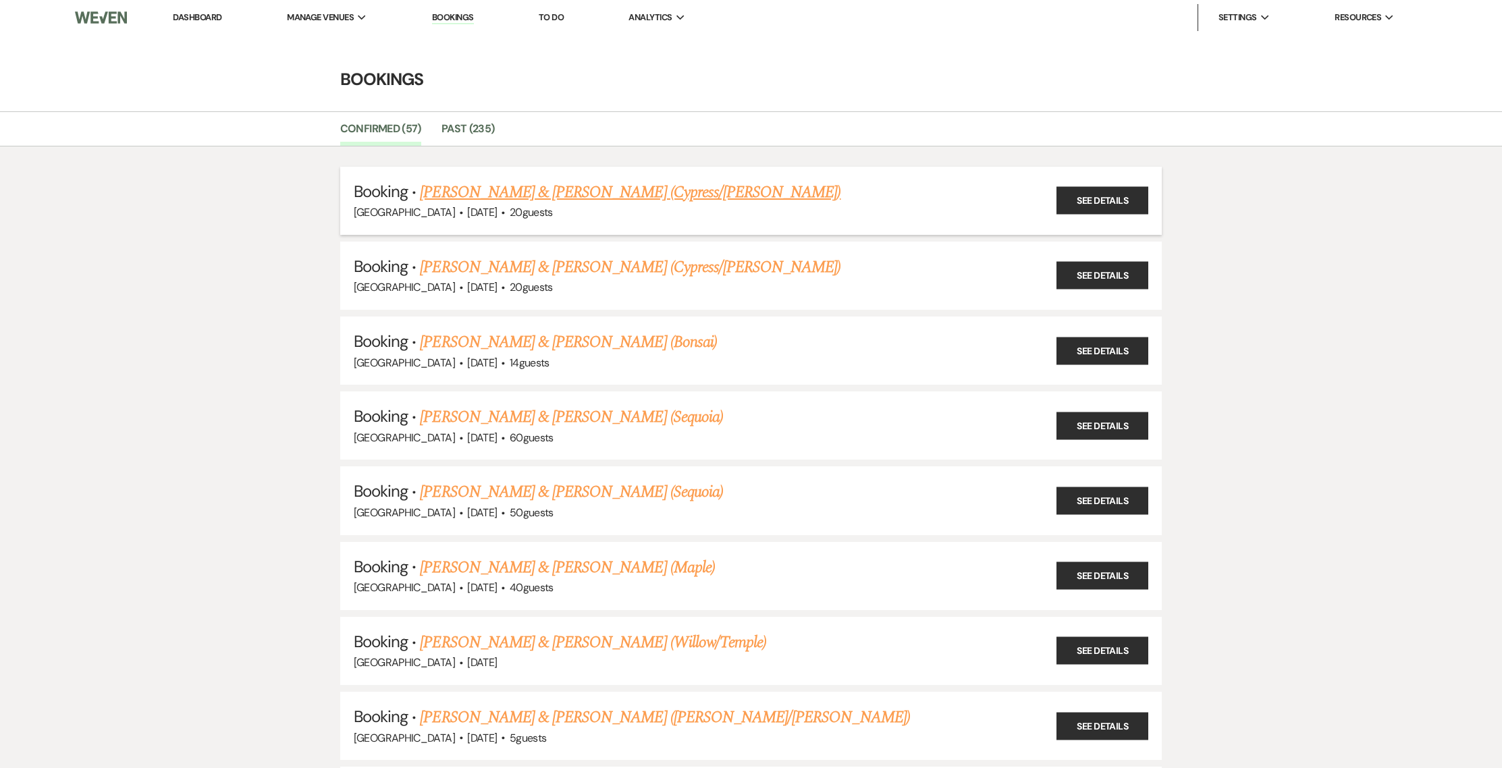
click at [468, 194] on link "[PERSON_NAME] & [PERSON_NAME] (Cypress/[PERSON_NAME])" at bounding box center [630, 192] width 420 height 24
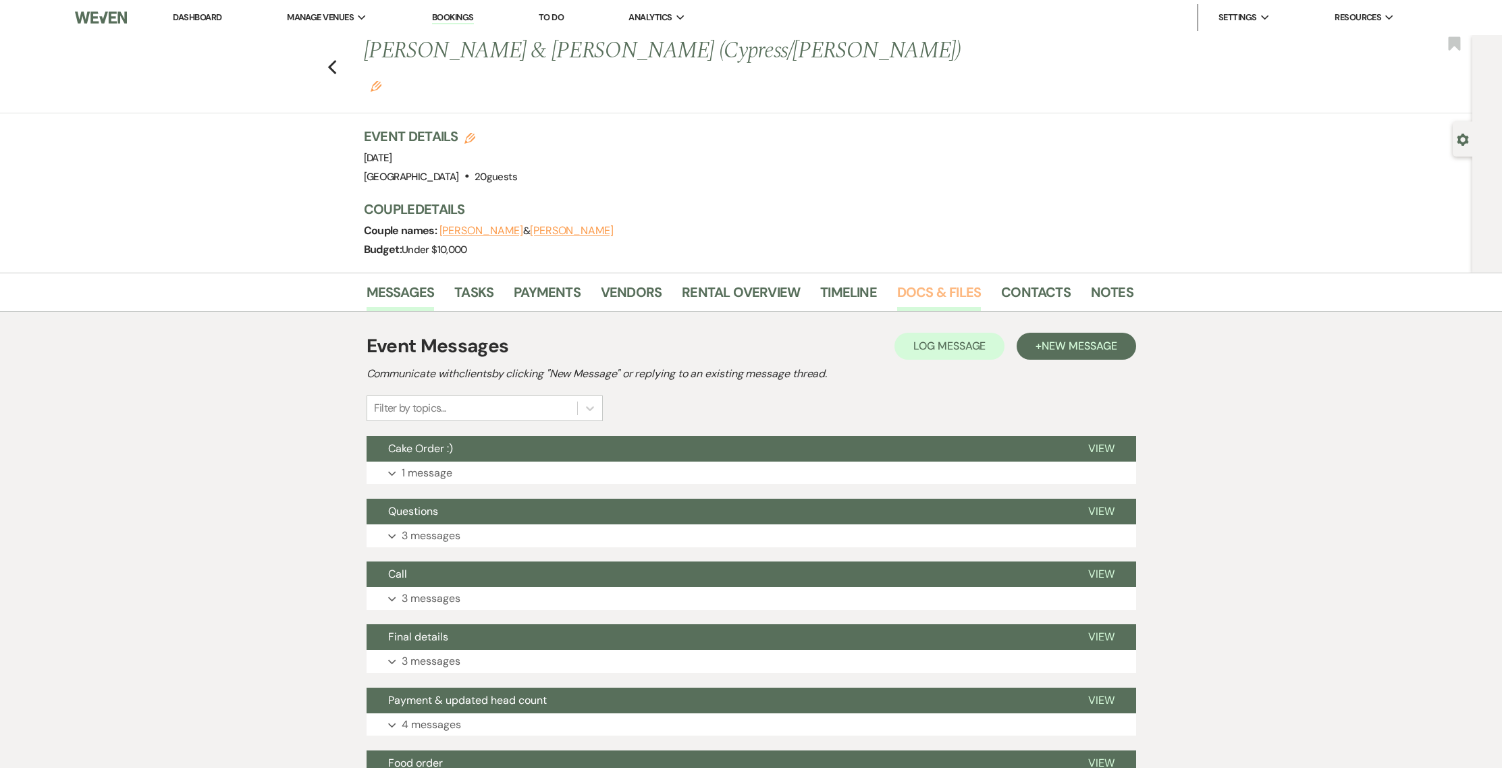
click at [920, 281] on link "Docs & Files" at bounding box center [939, 296] width 84 height 30
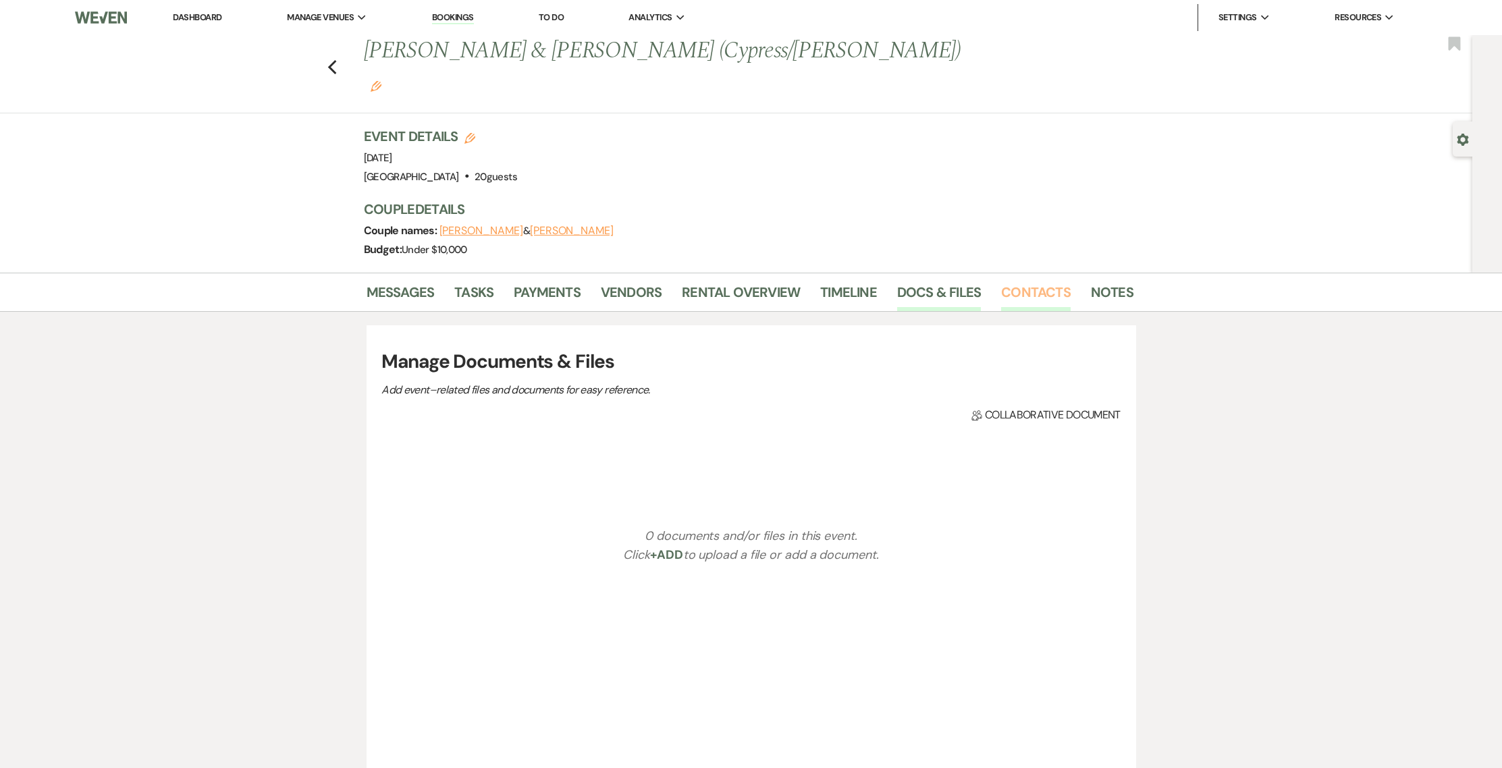
click at [1018, 281] on link "Contacts" at bounding box center [1036, 296] width 70 height 30
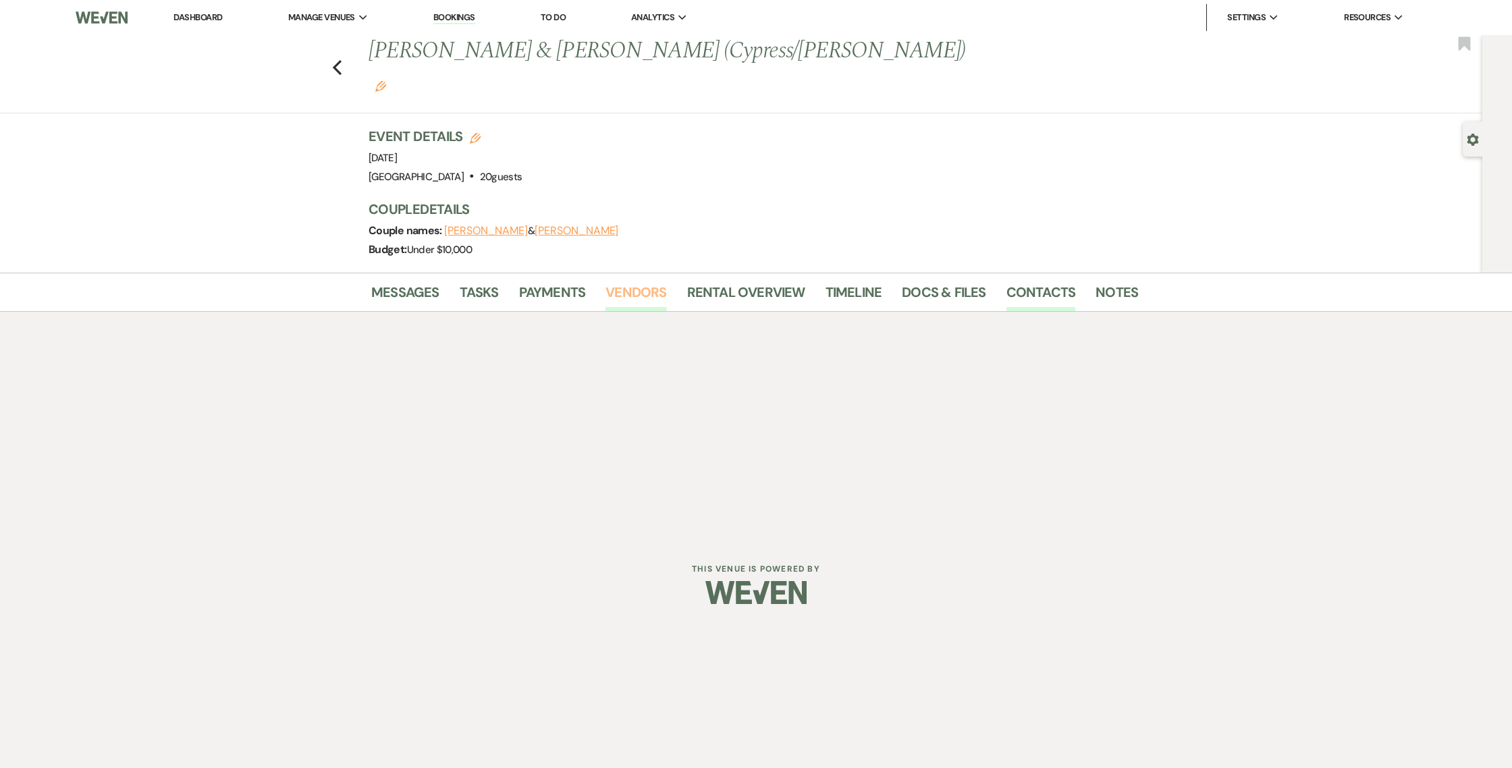
click at [659, 281] on link "Vendors" at bounding box center [635, 296] width 61 height 30
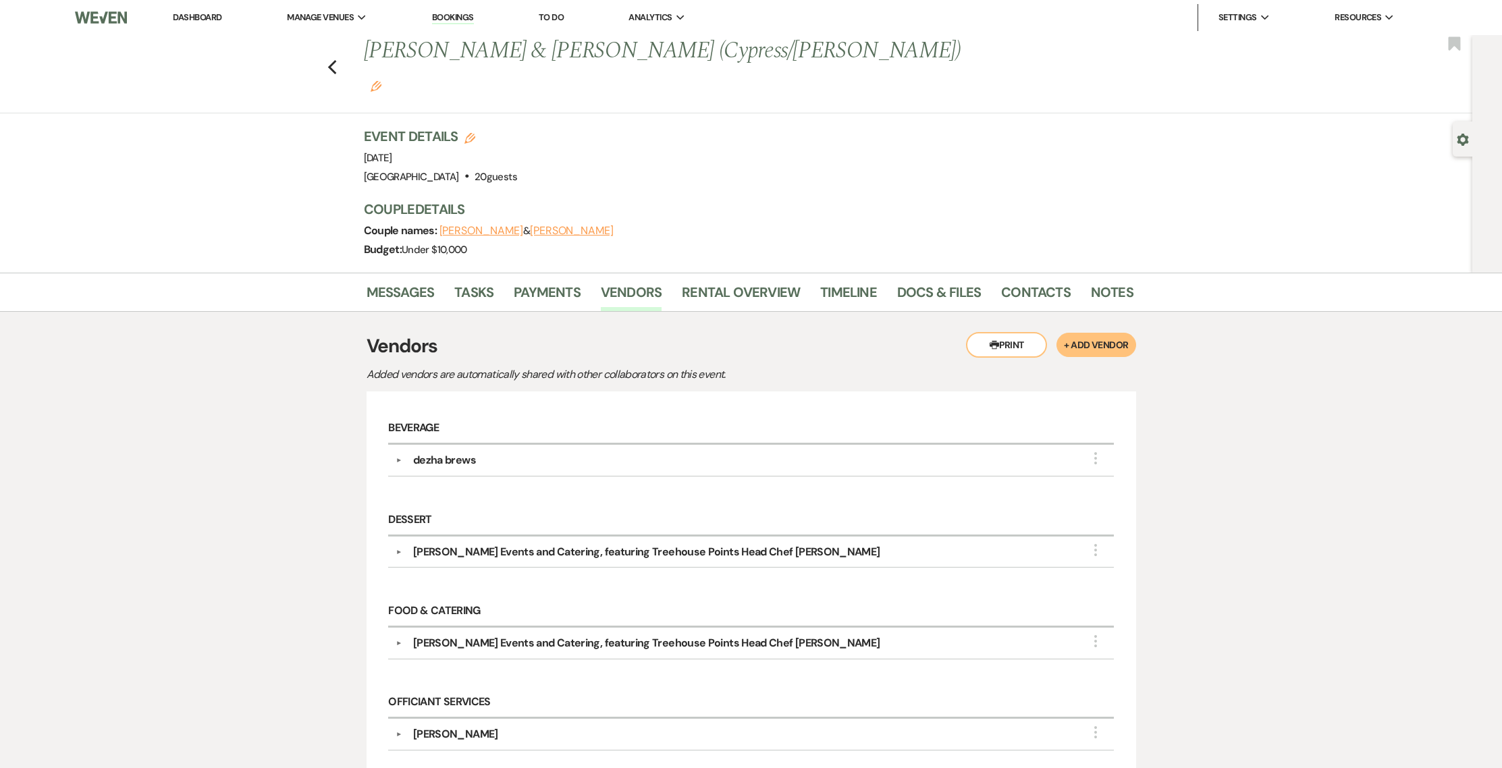
click at [448, 414] on h6 "Beverage" at bounding box center [750, 430] width 725 height 32
click at [448, 452] on div "dezha brews" at bounding box center [444, 460] width 63 height 16
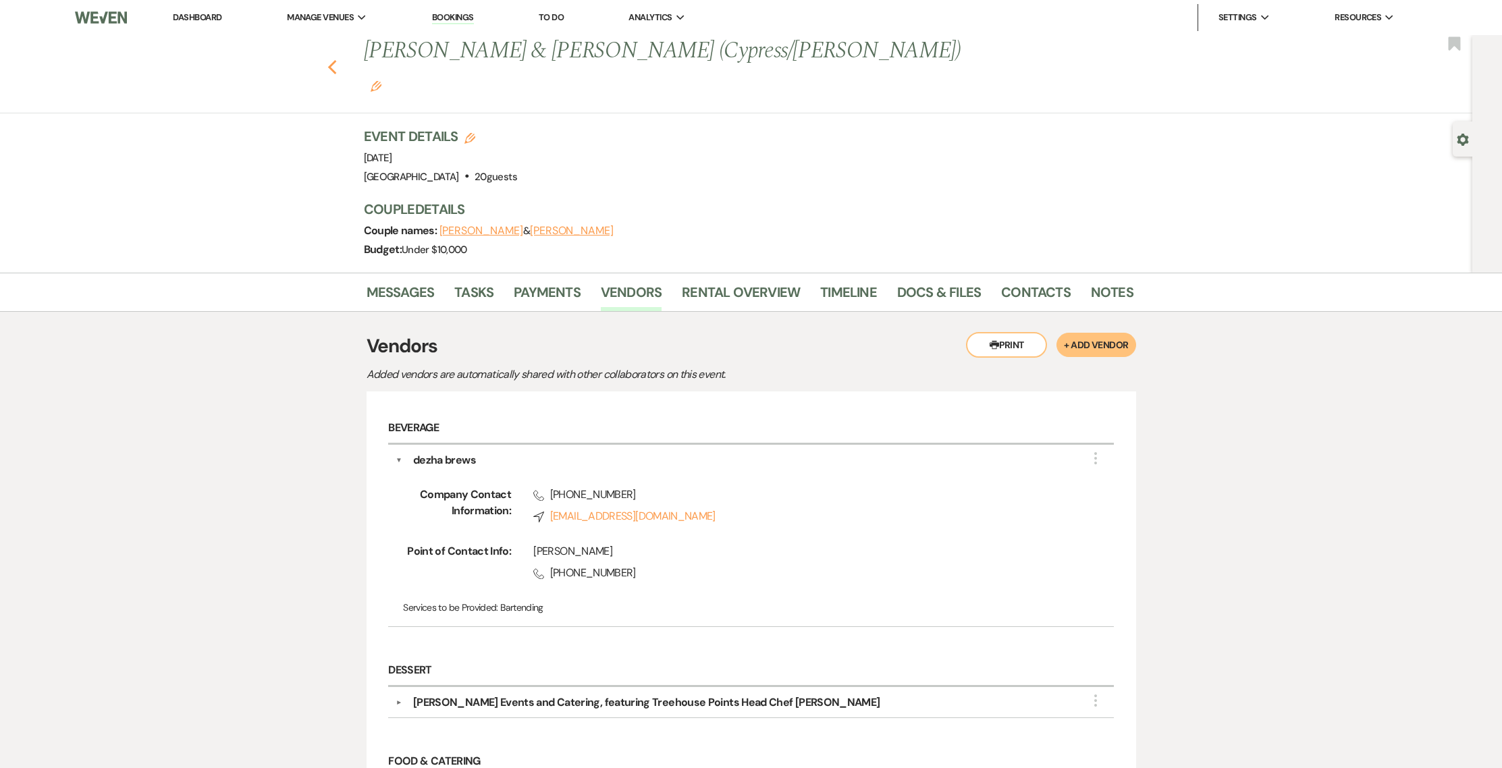
click at [334, 59] on icon "Previous" at bounding box center [332, 67] width 10 height 16
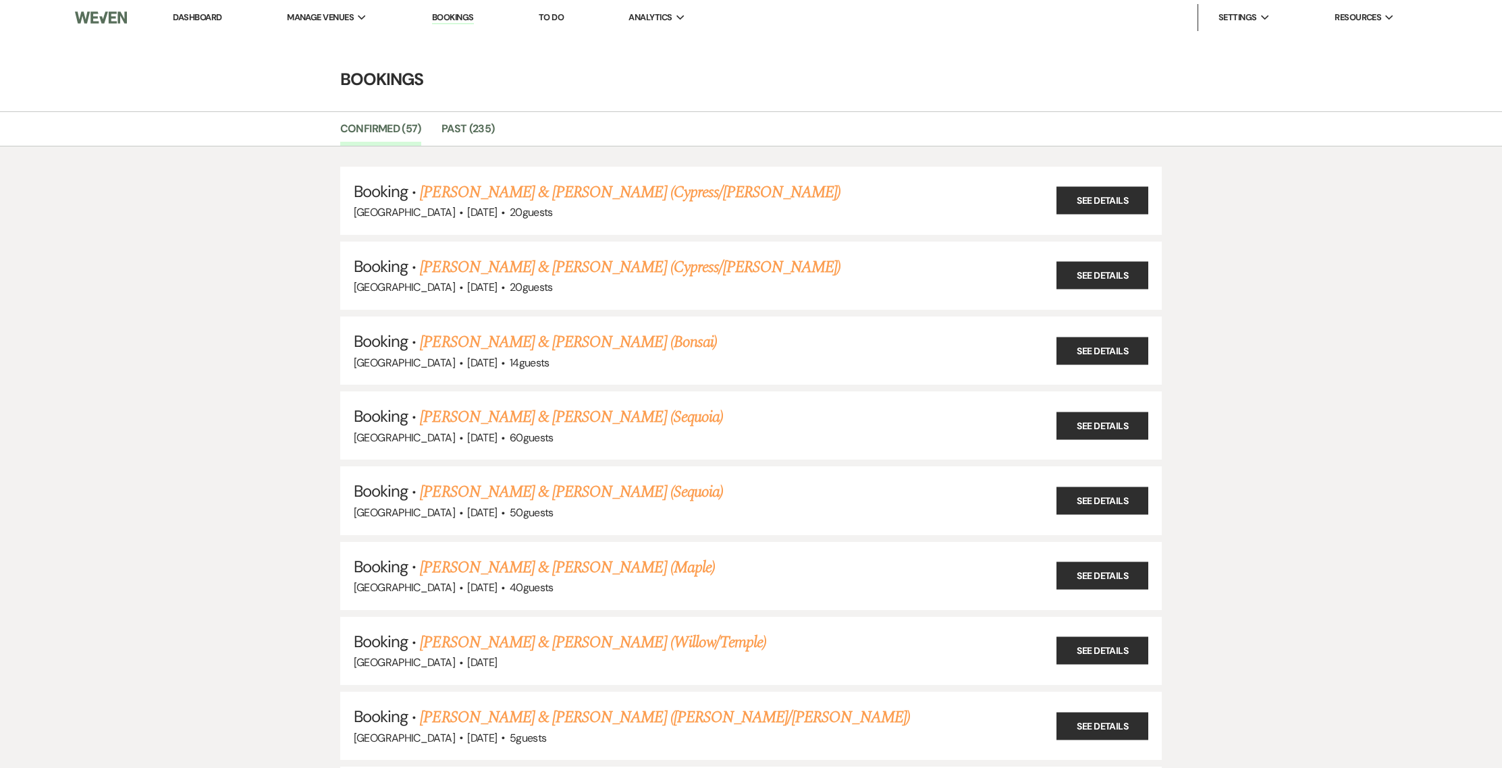
click at [203, 20] on link "Dashboard" at bounding box center [197, 16] width 49 height 11
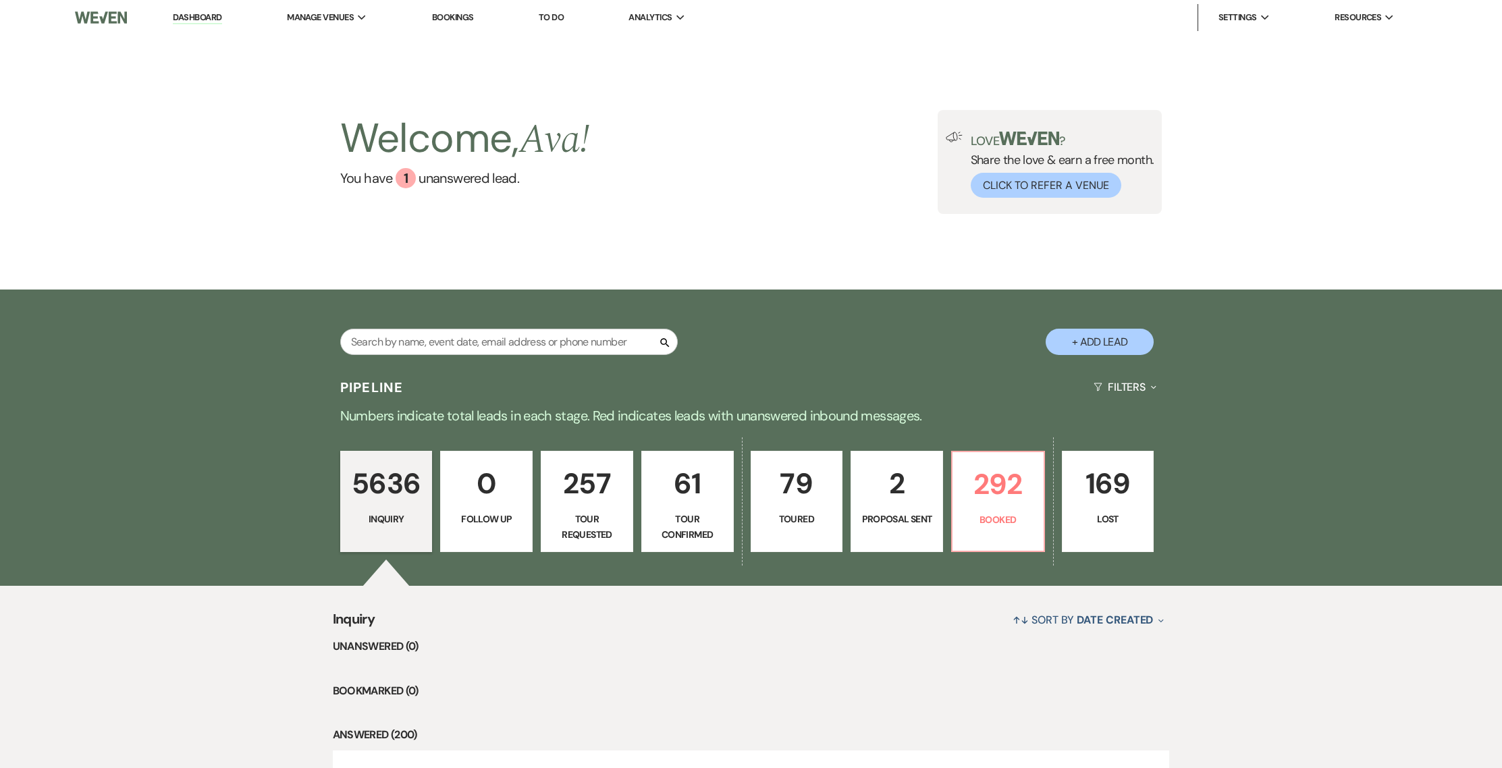
click at [989, 514] on p "Booked" at bounding box center [997, 519] width 75 height 15
click at [394, 171] on link "You have 1 unanswered lead ." at bounding box center [464, 178] width 249 height 20
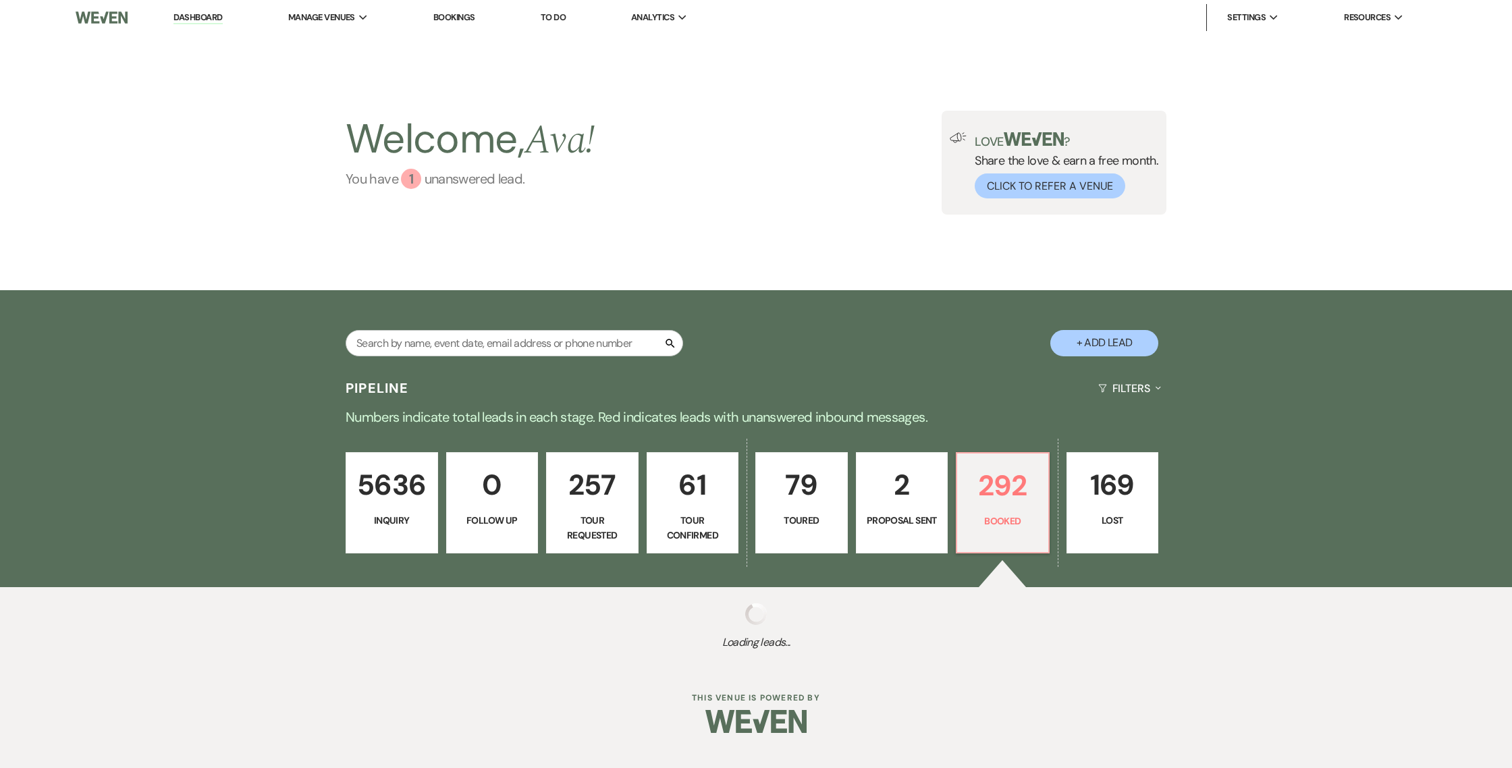
click at [427, 182] on link "You have 1 unanswered lead ." at bounding box center [470, 179] width 249 height 20
